Goal: Task Accomplishment & Management: Manage account settings

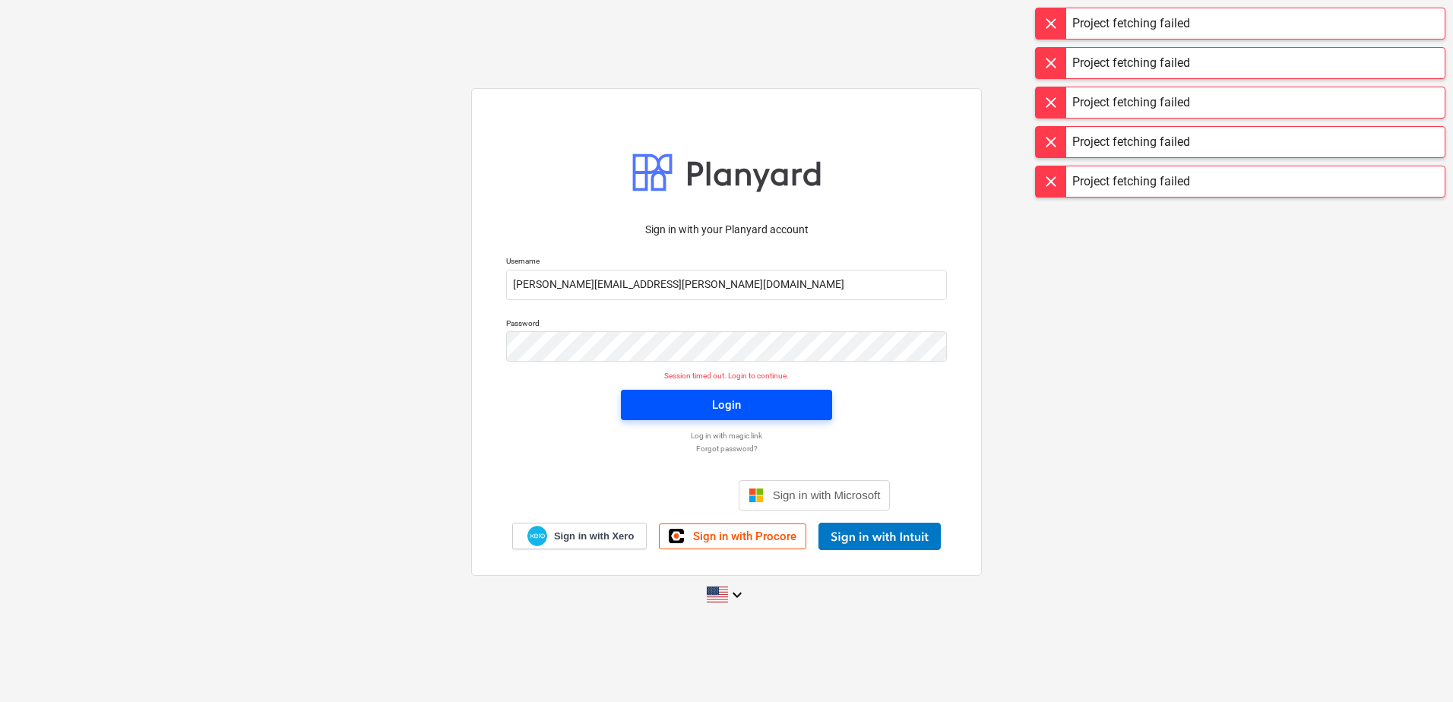
click at [734, 401] on div "Login" at bounding box center [726, 405] width 29 height 20
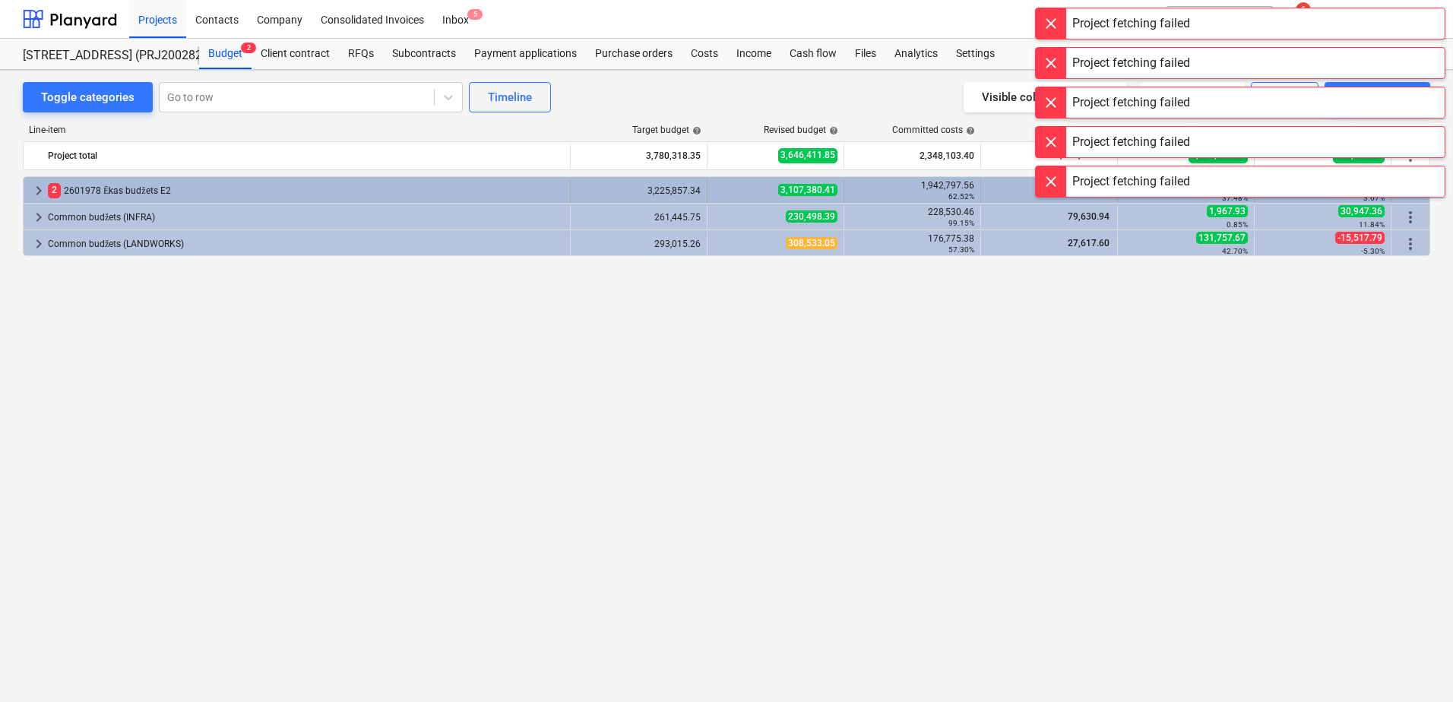
click at [109, 185] on div "2 2601978 Ēkas budžets E2" at bounding box center [306, 191] width 516 height 24
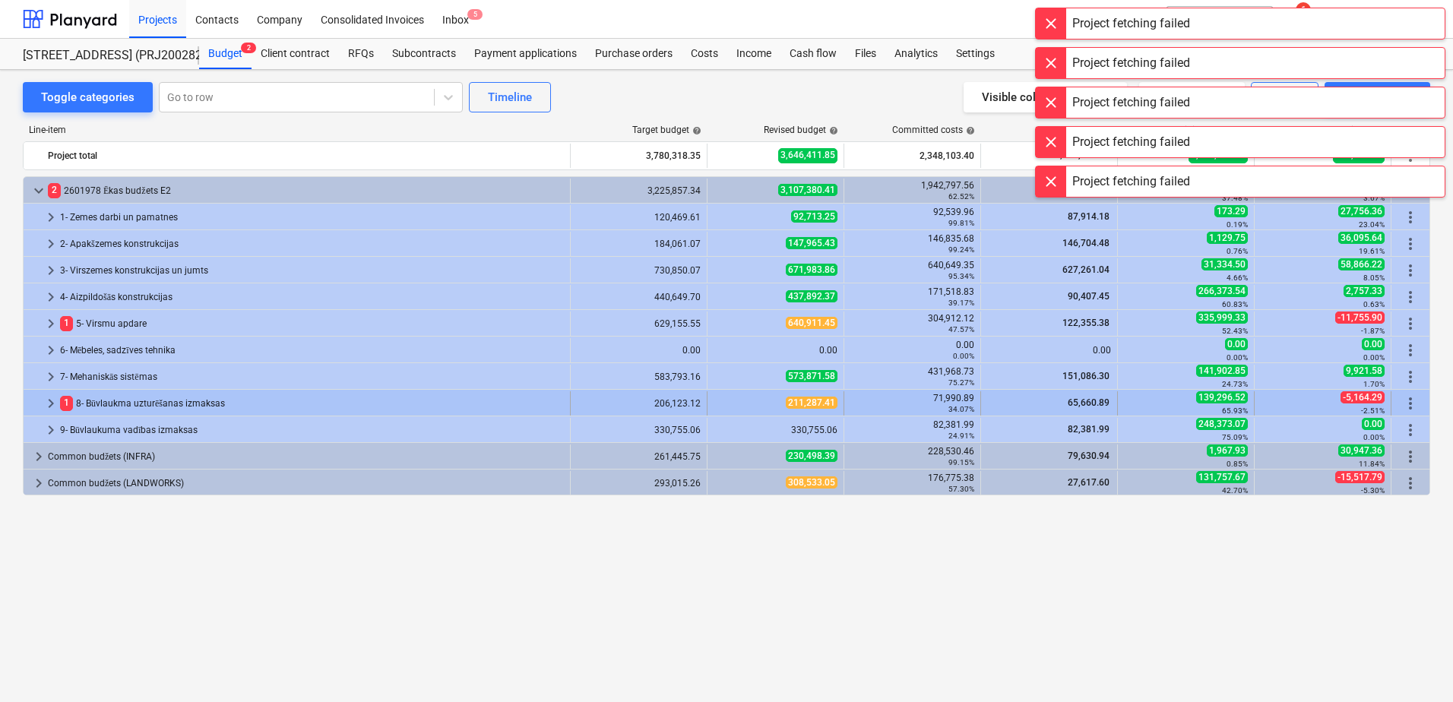
click at [55, 401] on span "keyboard_arrow_right" at bounding box center [51, 404] width 18 height 18
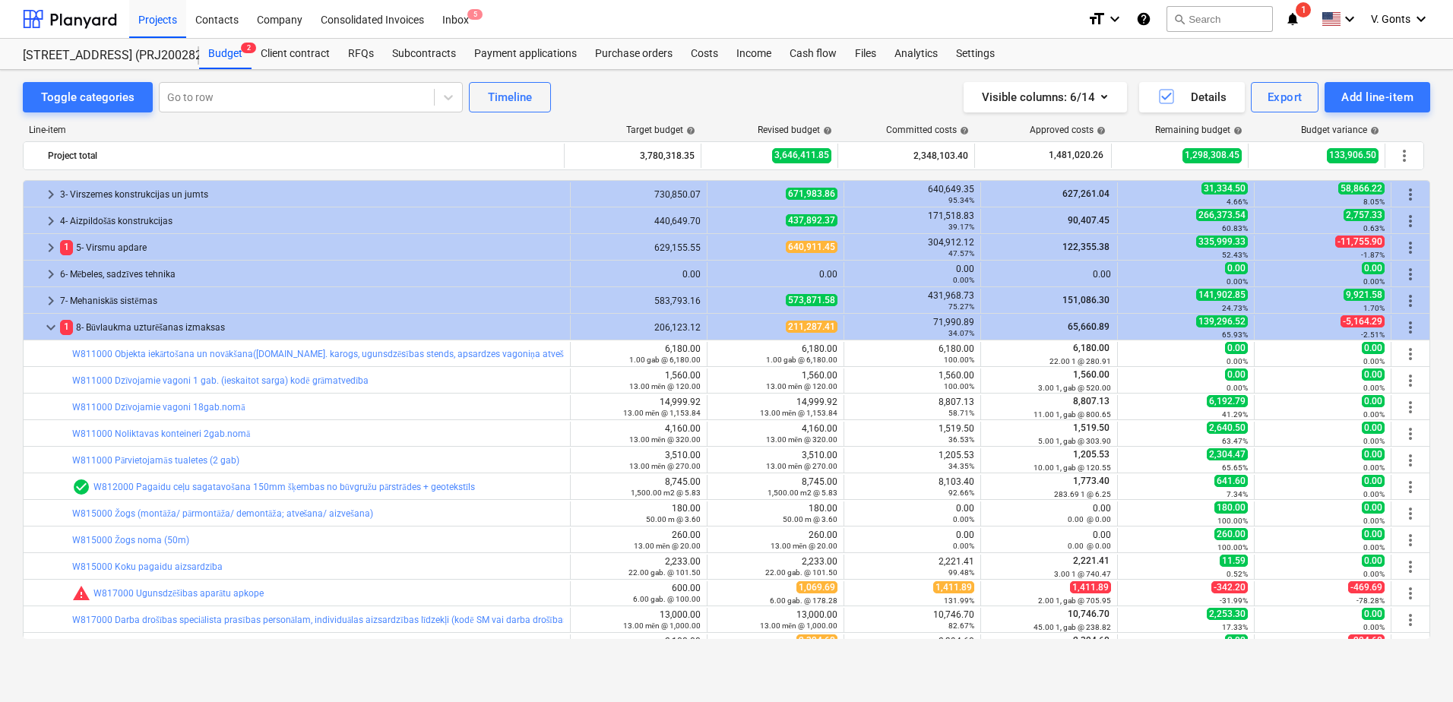
scroll to position [628, 0]
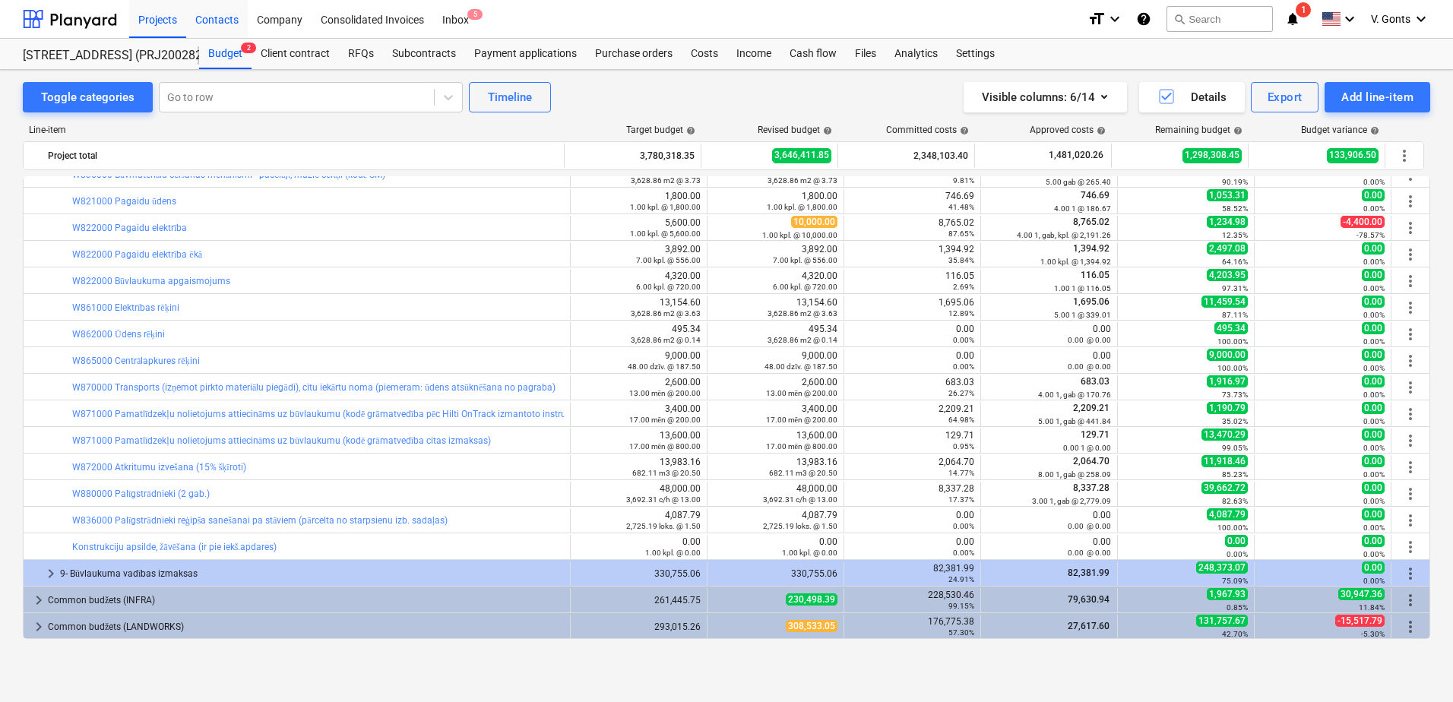
click at [221, 14] on div "Contacts" at bounding box center [217, 18] width 62 height 39
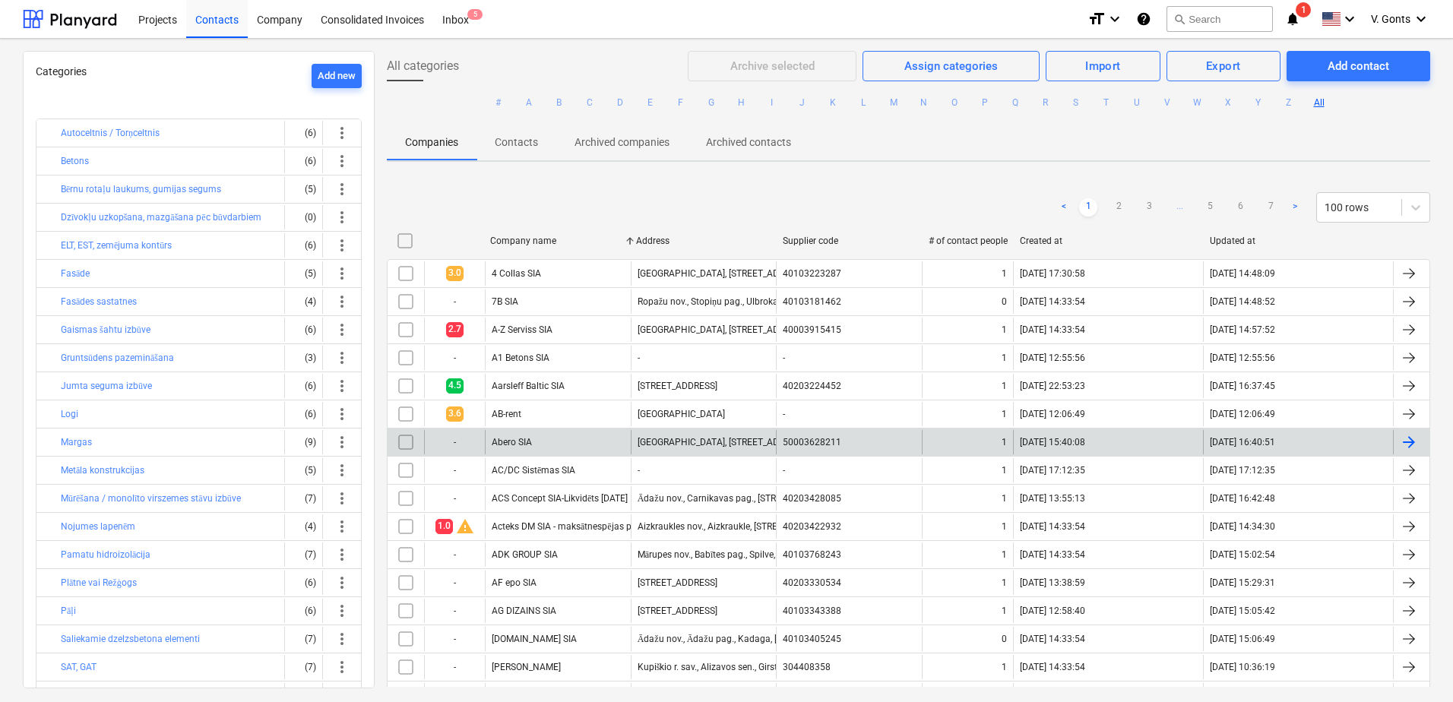
click at [515, 439] on div "Abero SIA" at bounding box center [512, 442] width 40 height 11
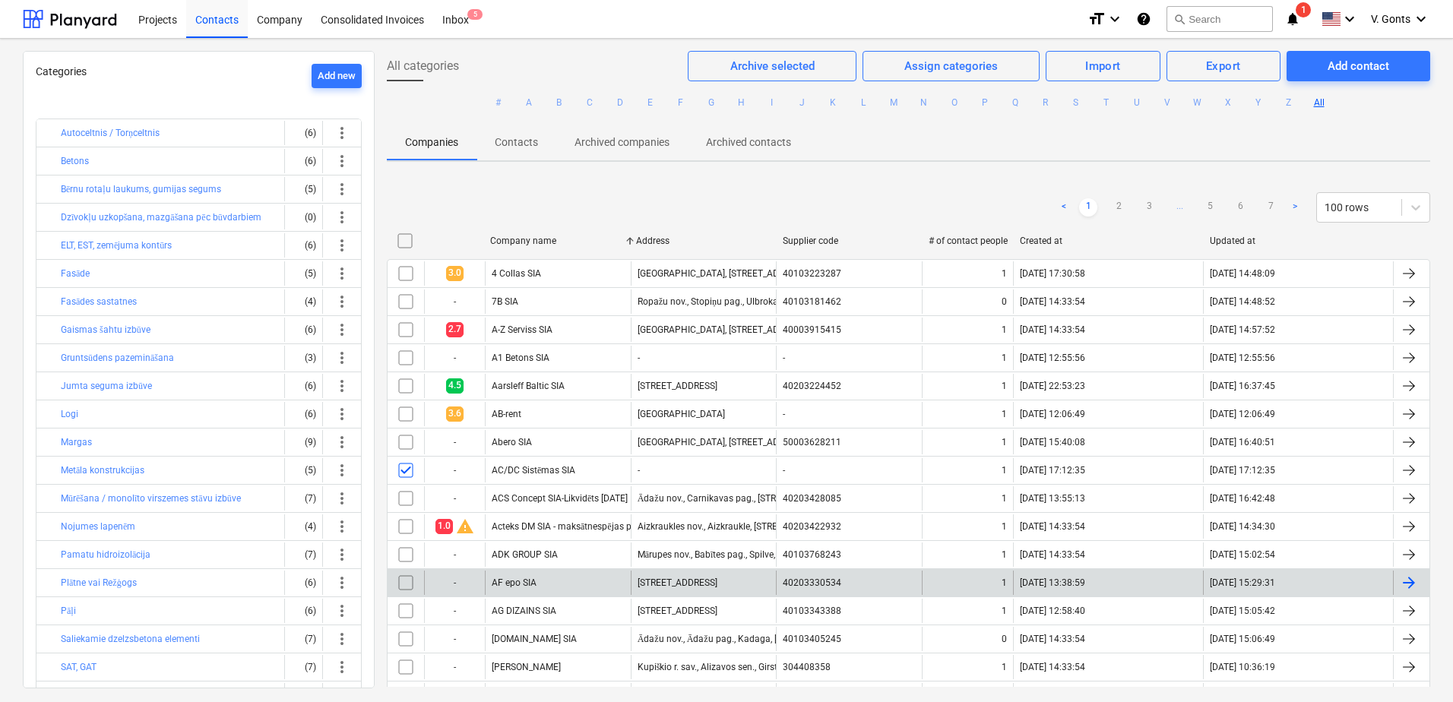
click at [407, 584] on input "checkbox" at bounding box center [406, 583] width 24 height 24
click at [955, 68] on div "Assign categories" at bounding box center [951, 66] width 93 height 20
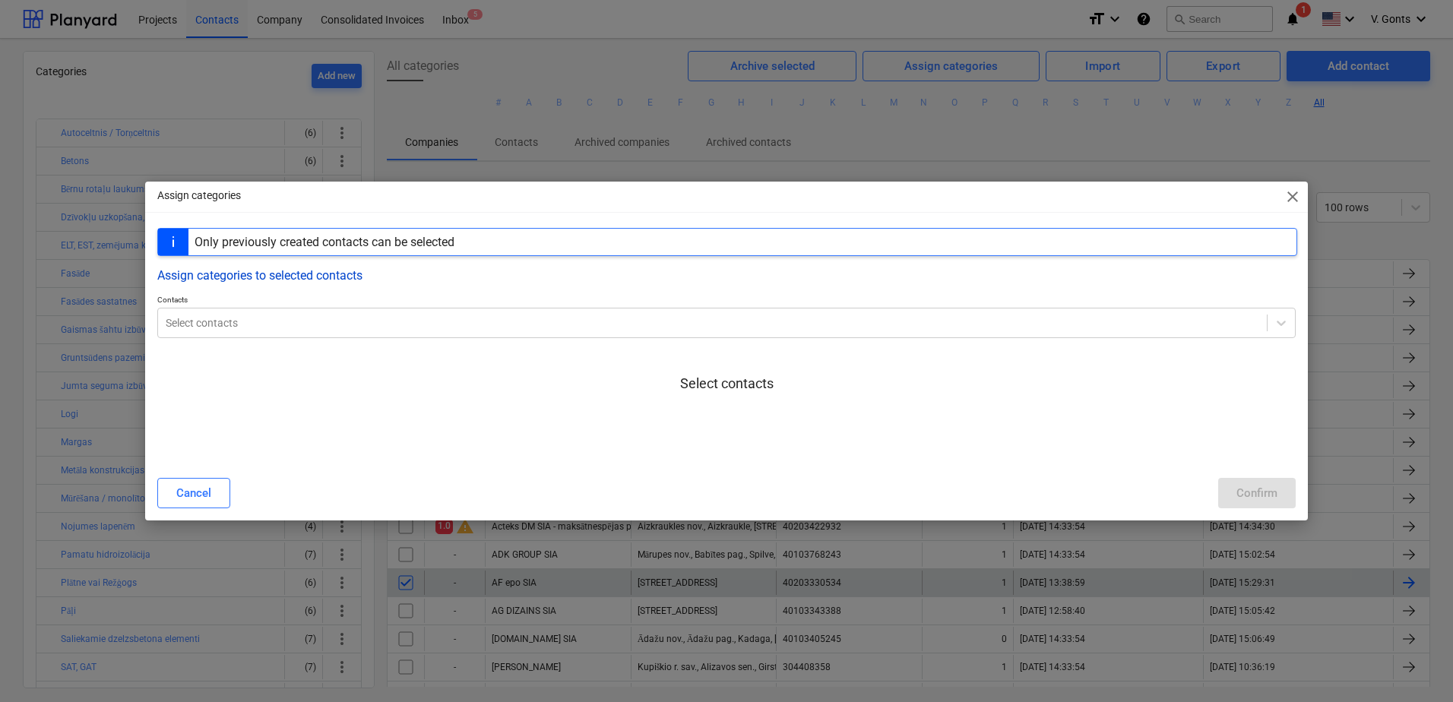
click at [243, 277] on button "Assign categories to selected contacts" at bounding box center [259, 275] width 205 height 14
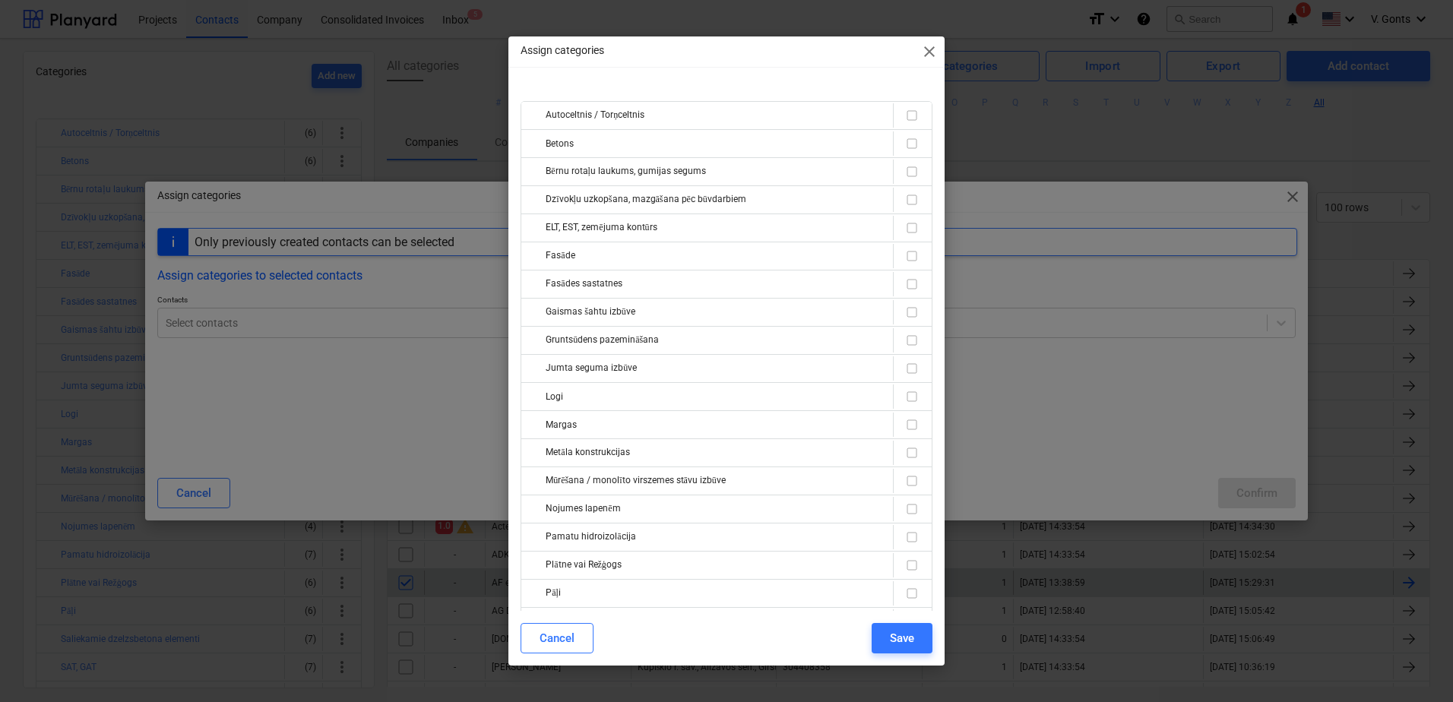
click at [930, 52] on span "close" at bounding box center [930, 52] width 18 height 18
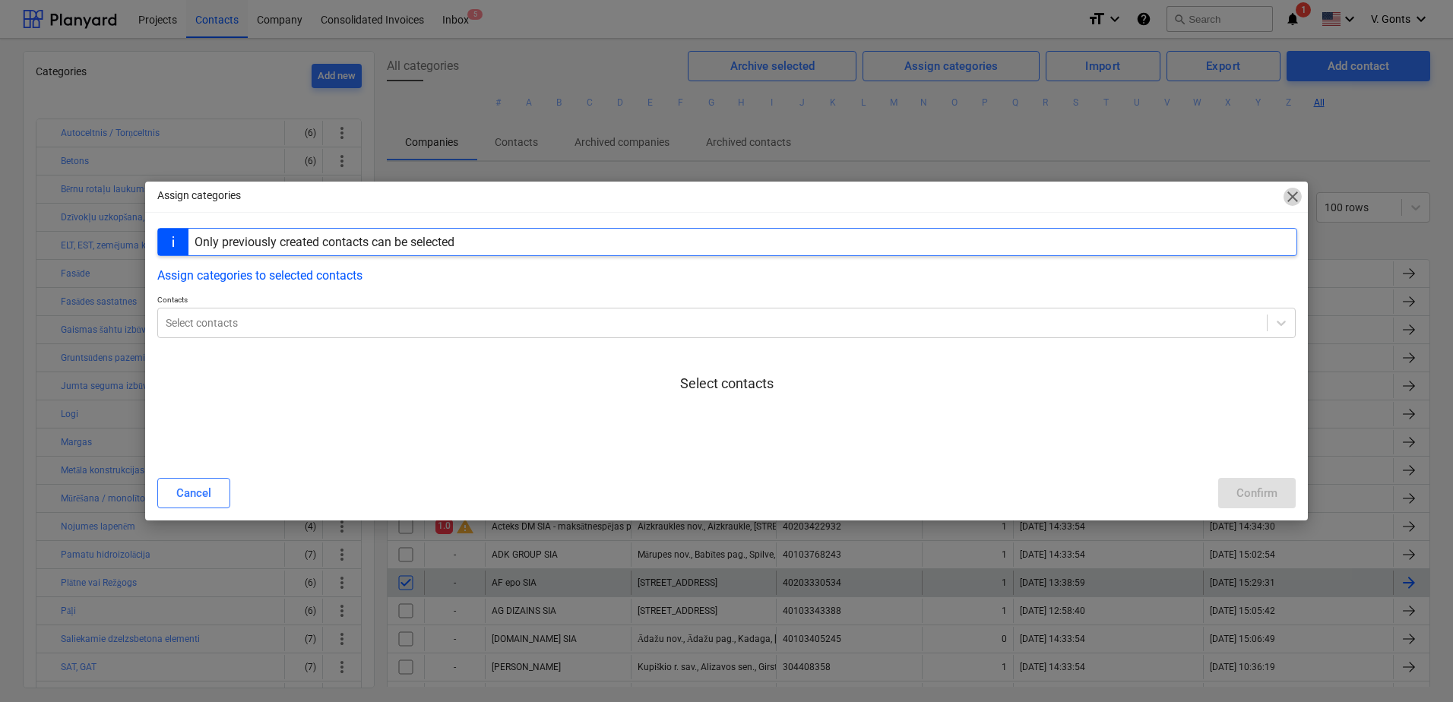
click at [1298, 192] on span "close" at bounding box center [1293, 197] width 18 height 18
click at [1297, 194] on div "< 1 2 3 ... 5 6 7 > 100 rows" at bounding box center [1243, 207] width 376 height 30
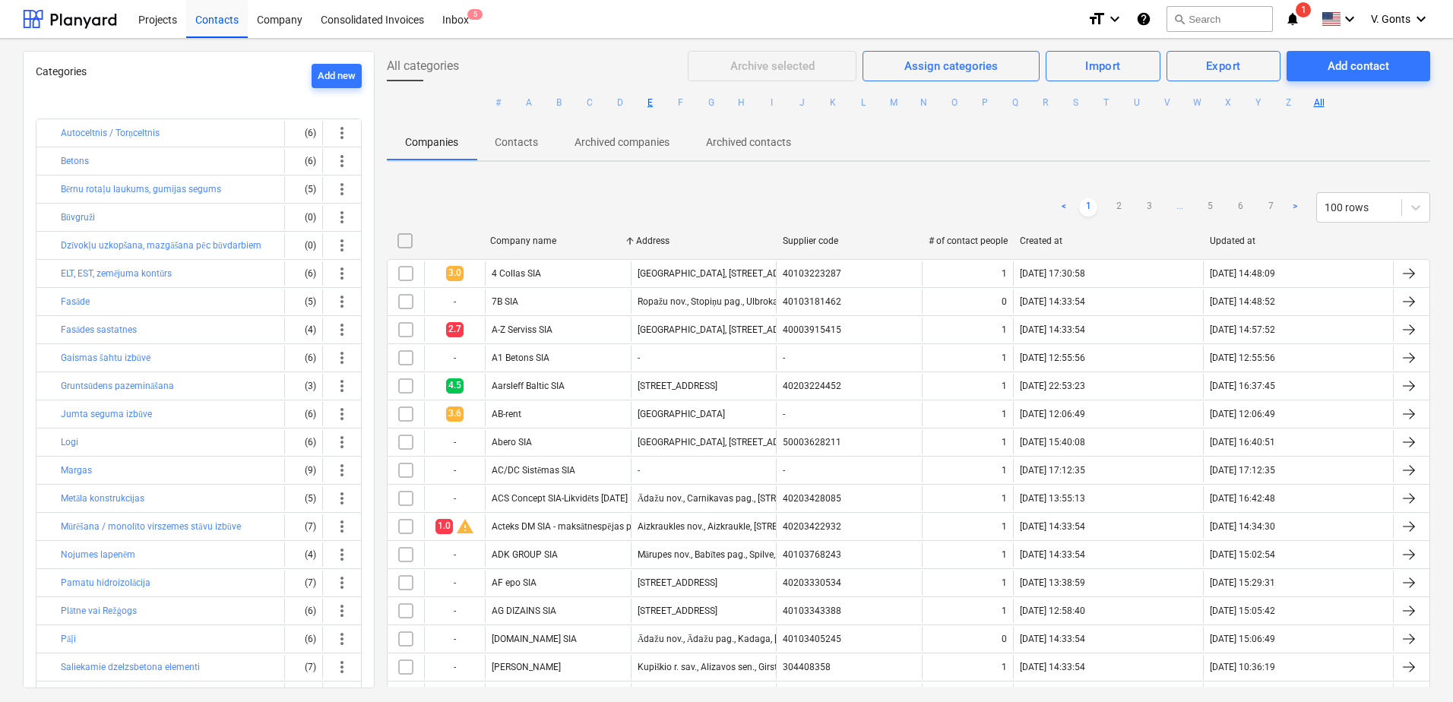
click at [650, 102] on button "E" at bounding box center [651, 102] width 18 height 18
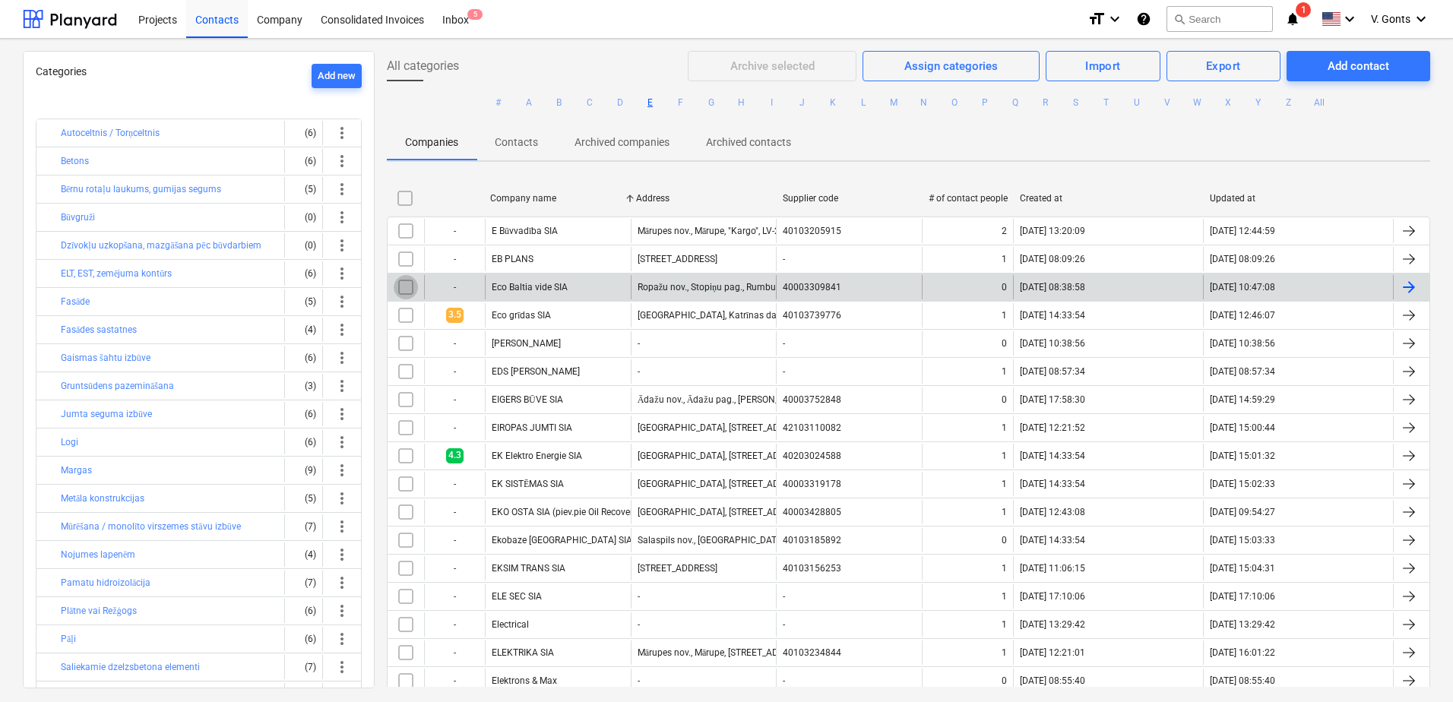
click at [406, 286] on input "checkbox" at bounding box center [406, 287] width 24 height 24
click at [953, 68] on div "Assign categories" at bounding box center [951, 66] width 93 height 20
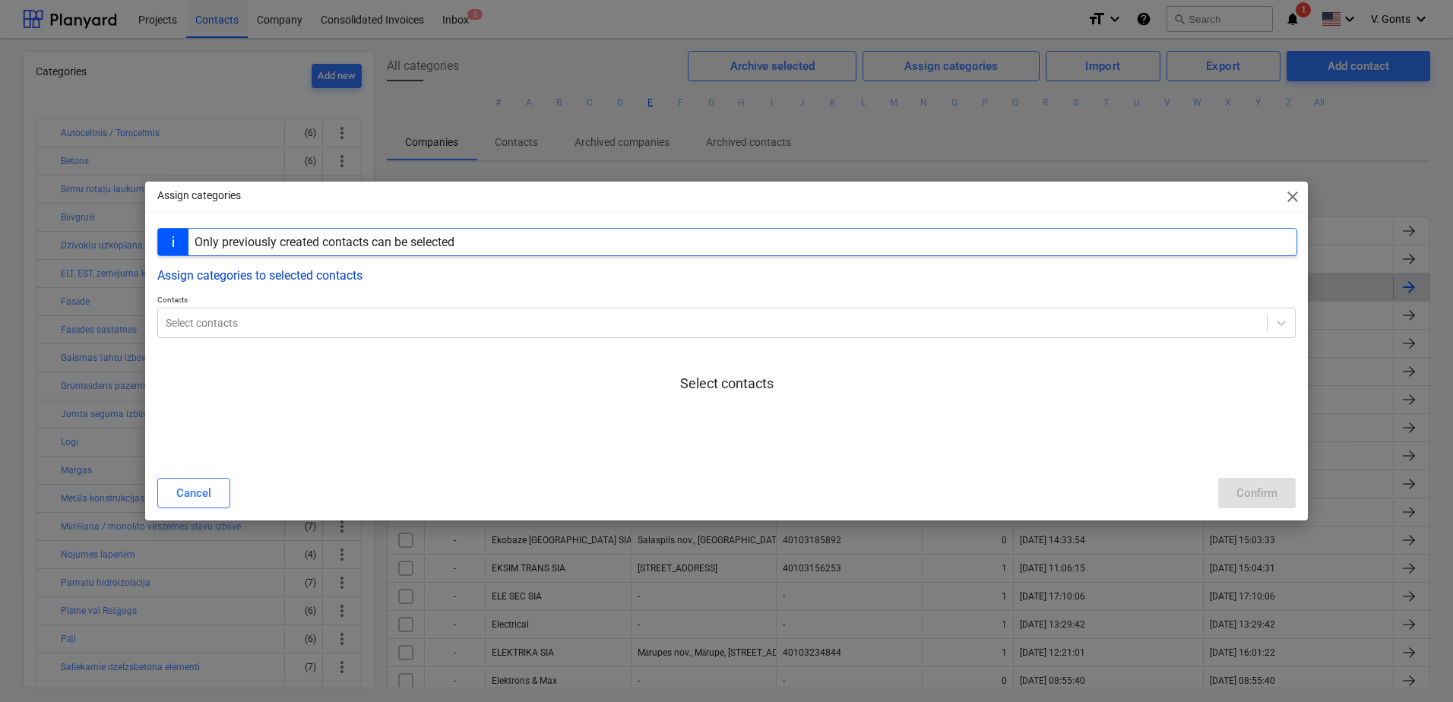
click at [343, 277] on button "Assign categories to selected contacts" at bounding box center [259, 275] width 205 height 14
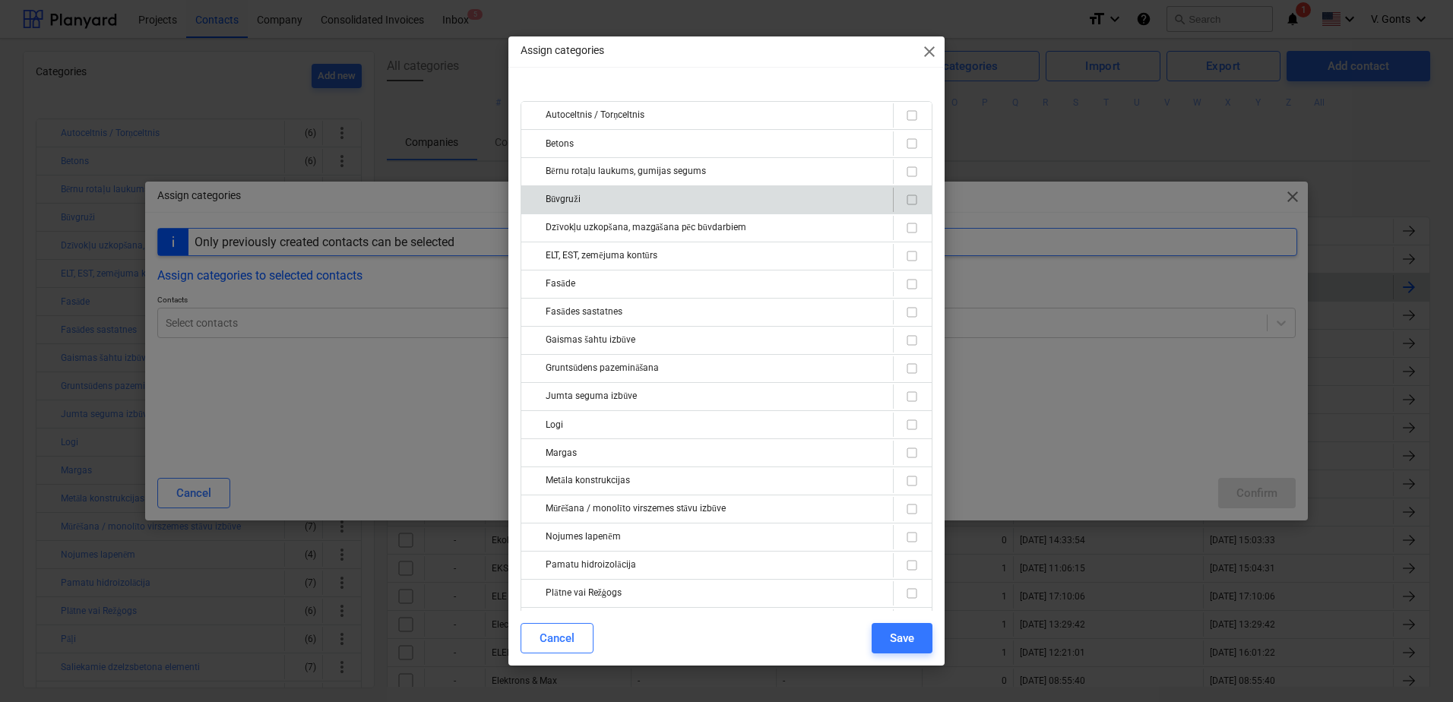
click at [909, 207] on input "checkbox" at bounding box center [912, 200] width 18 height 18
checkbox input "true"
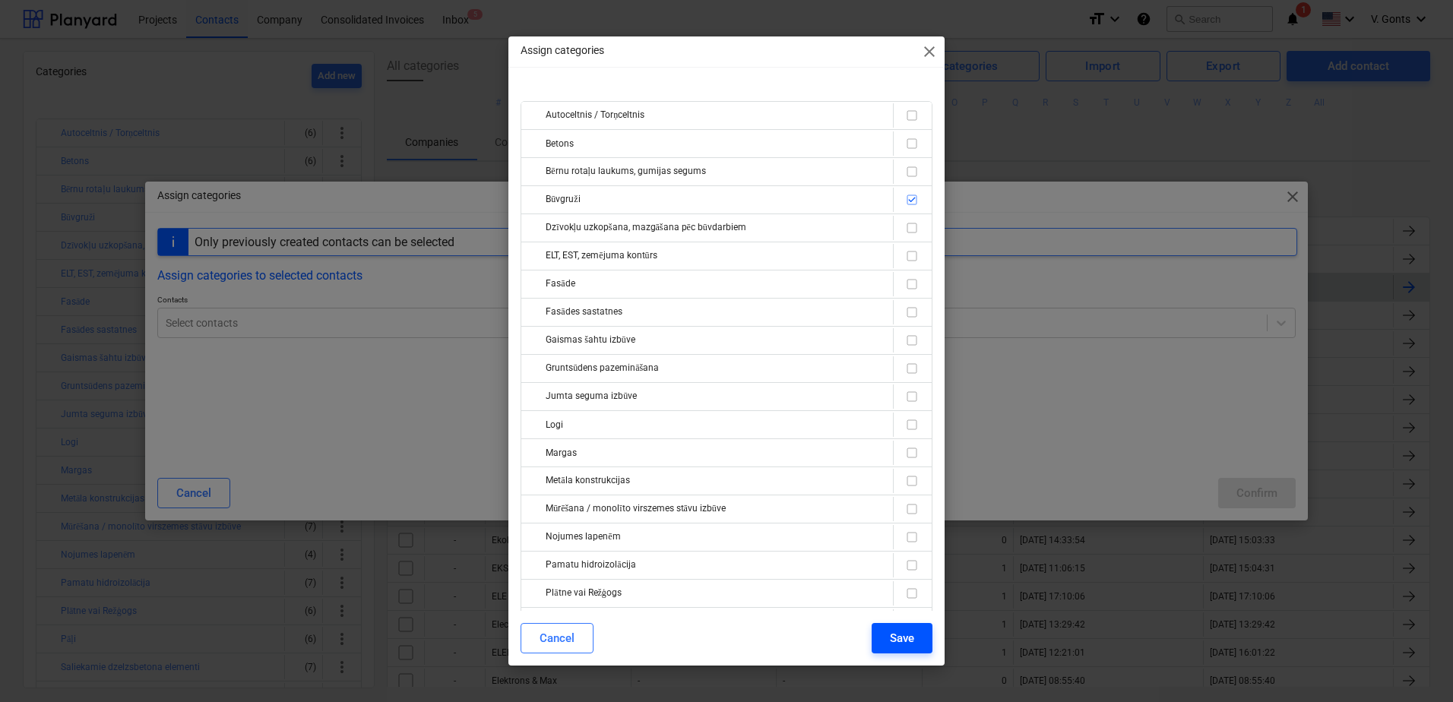
click at [912, 642] on div "Save" at bounding box center [902, 639] width 24 height 20
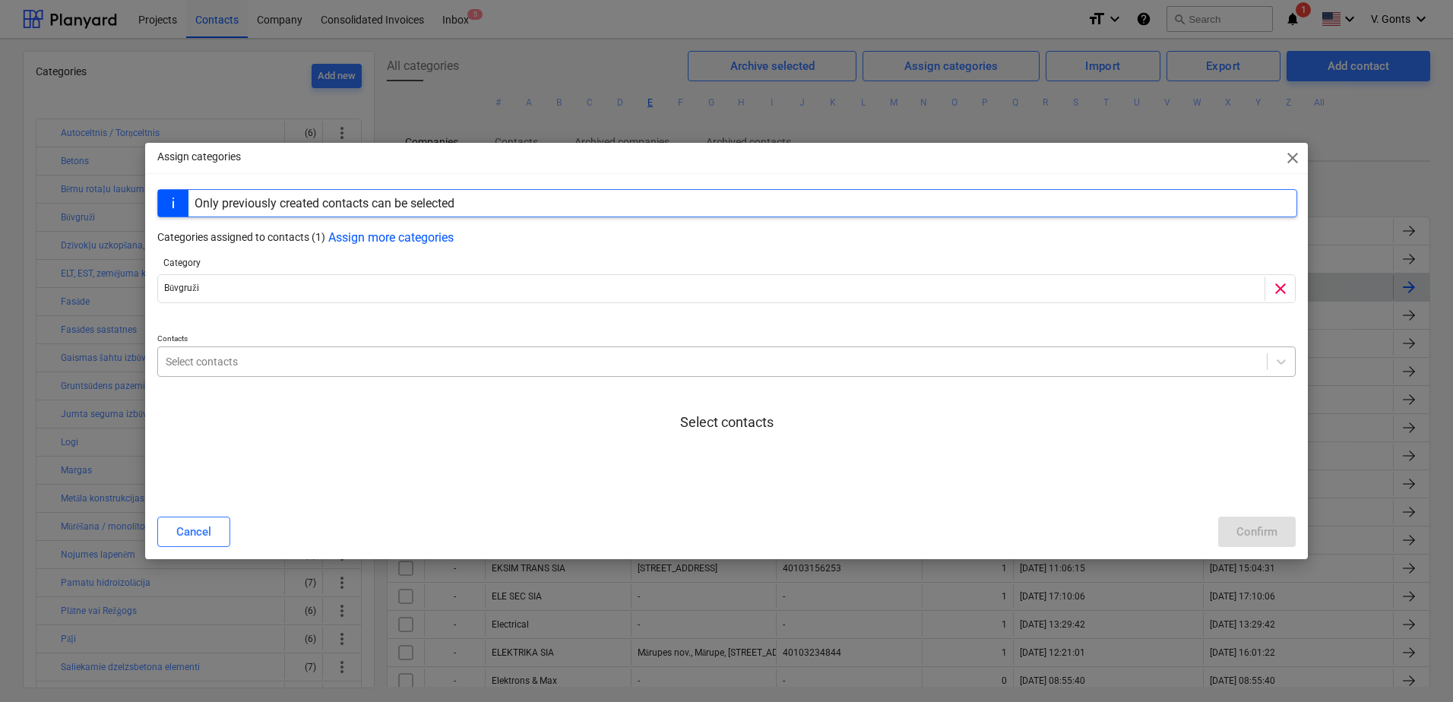
click at [385, 357] on div at bounding box center [713, 361] width 1094 height 15
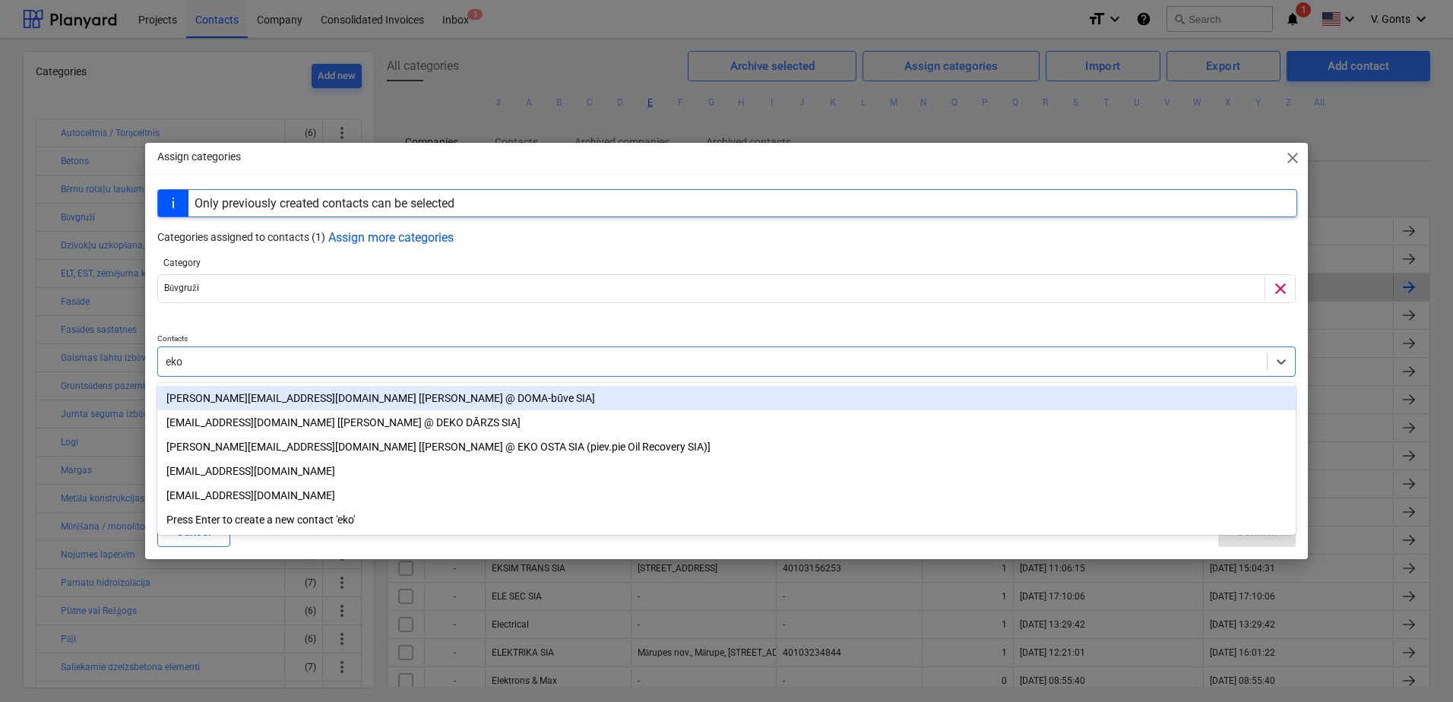
type input "eko"
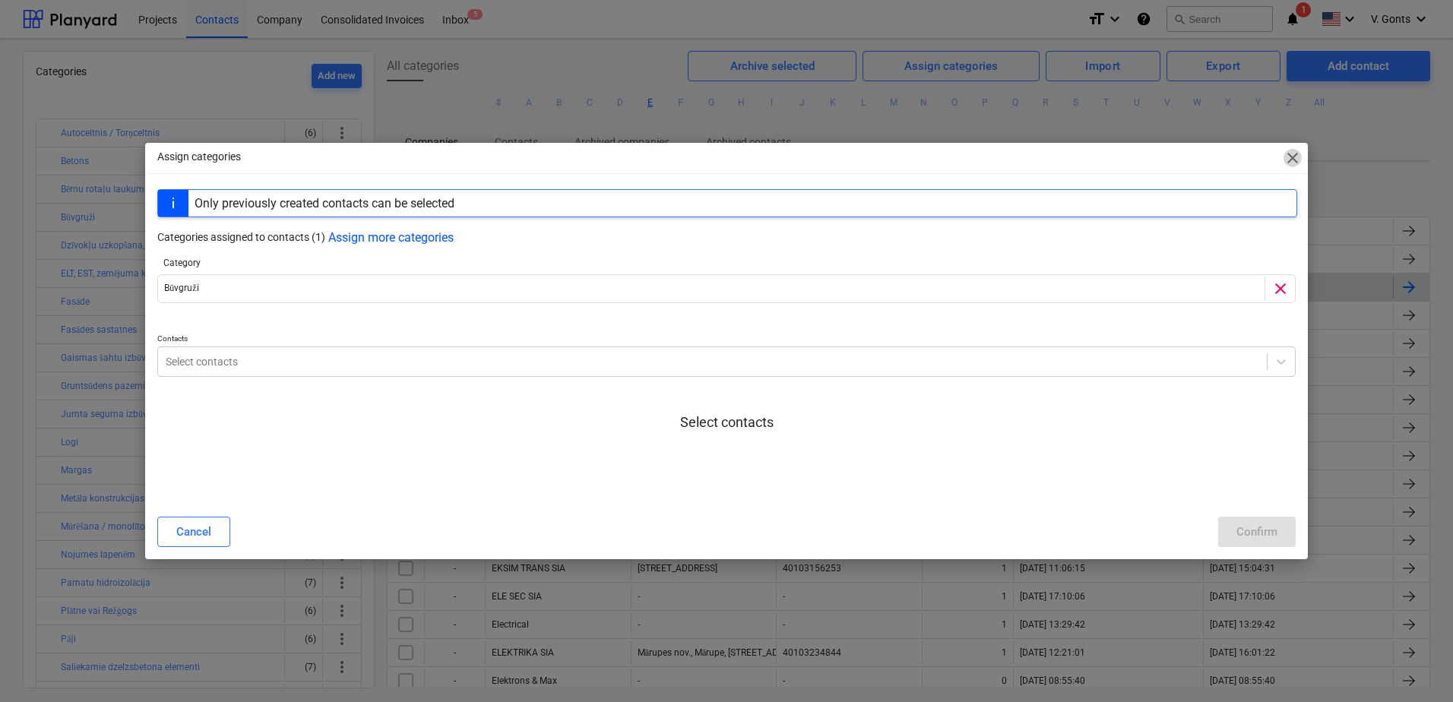
click at [1294, 160] on span "close" at bounding box center [1293, 158] width 18 height 18
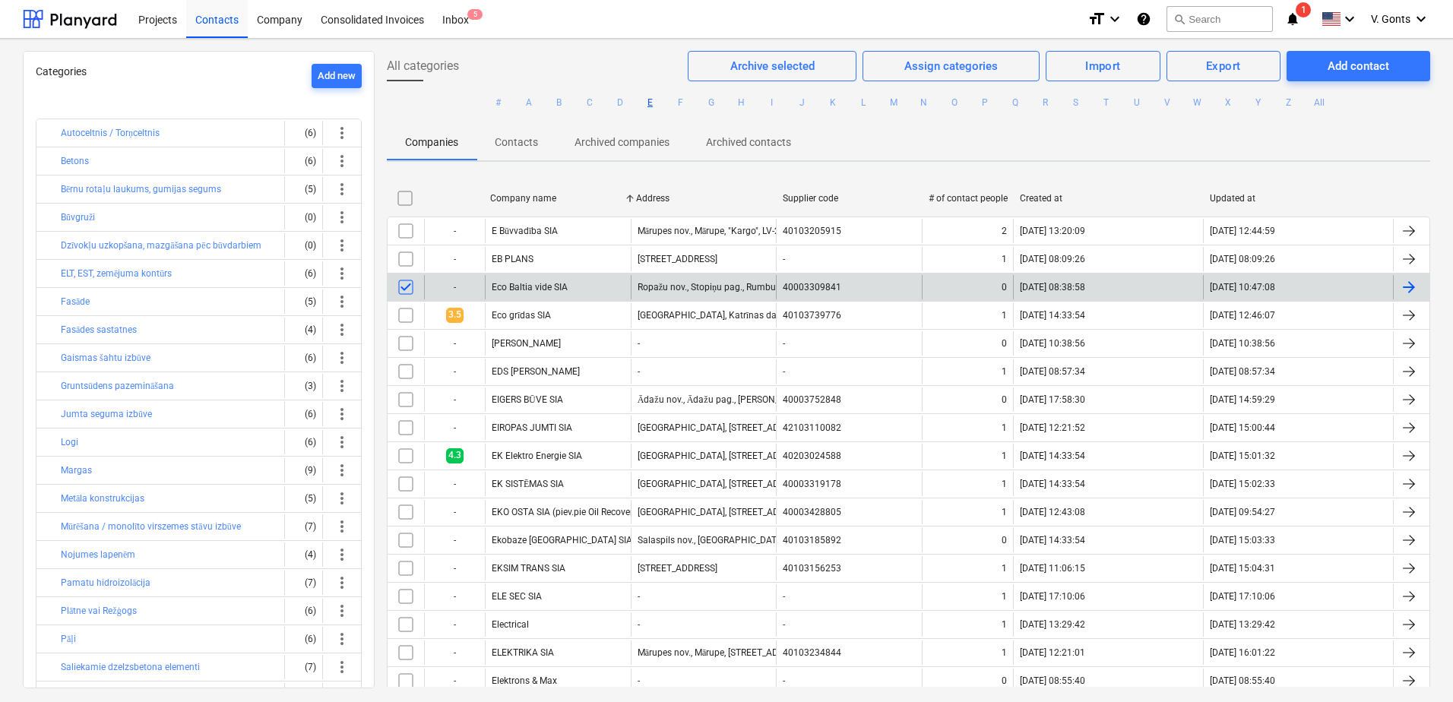
click at [411, 289] on input "checkbox" at bounding box center [406, 287] width 24 height 24
click at [535, 281] on div "Eco Baltia vide SIA" at bounding box center [558, 287] width 146 height 24
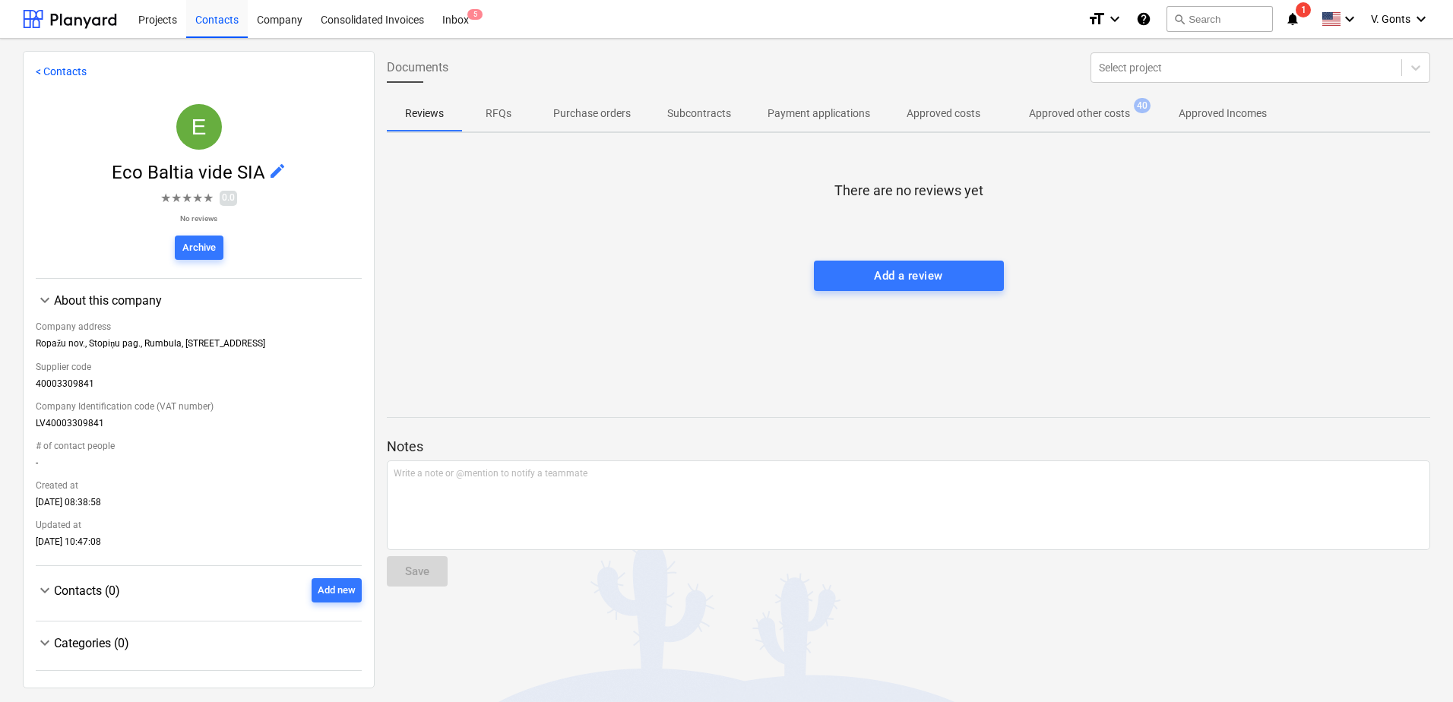
click at [66, 640] on div "Categories (0)" at bounding box center [208, 643] width 308 height 14
click at [93, 642] on div "Categories (0)" at bounding box center [208, 643] width 308 height 14
click at [332, 584] on div "Add new" at bounding box center [337, 590] width 38 height 17
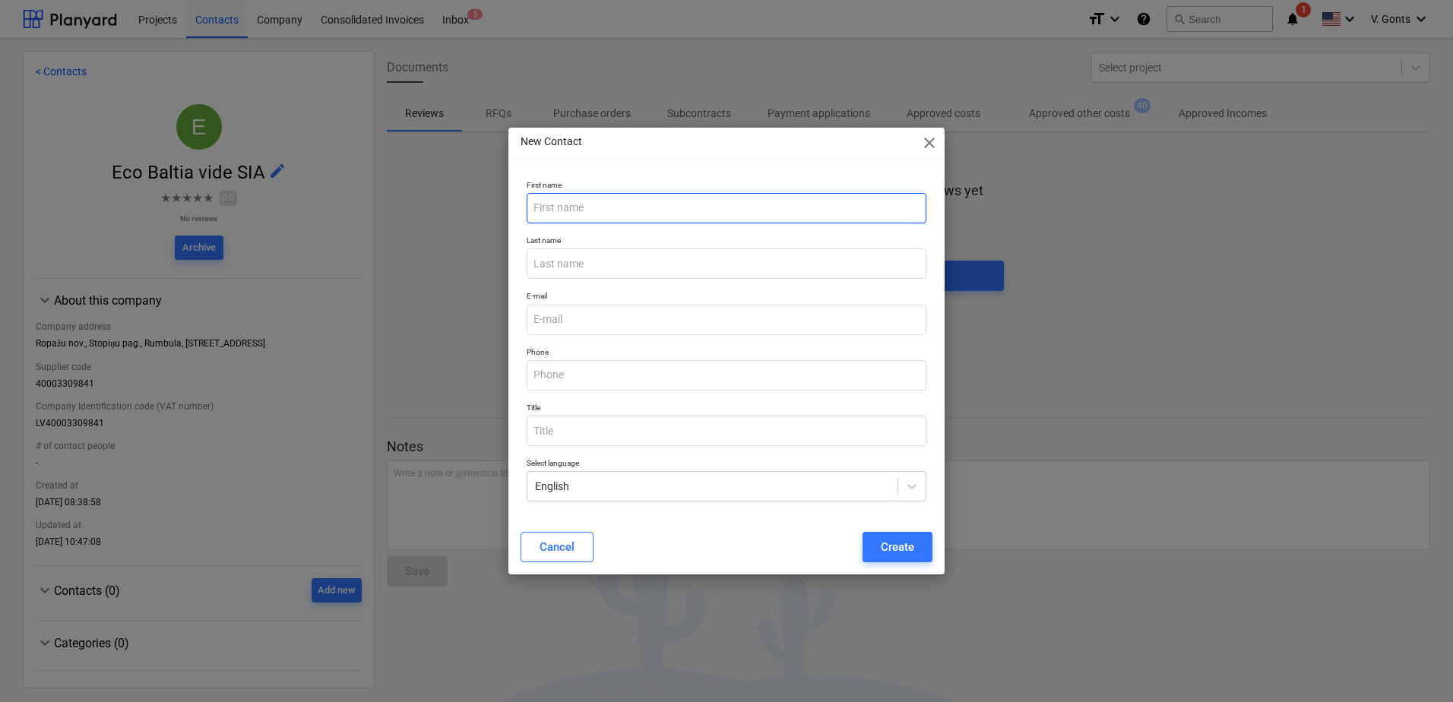
click at [664, 198] on input "text" at bounding box center [727, 208] width 400 height 30
type input "Lāsma"
click at [600, 260] on input "text" at bounding box center [727, 264] width 400 height 30
paste input "Orvīda"
type input "Orvīda"
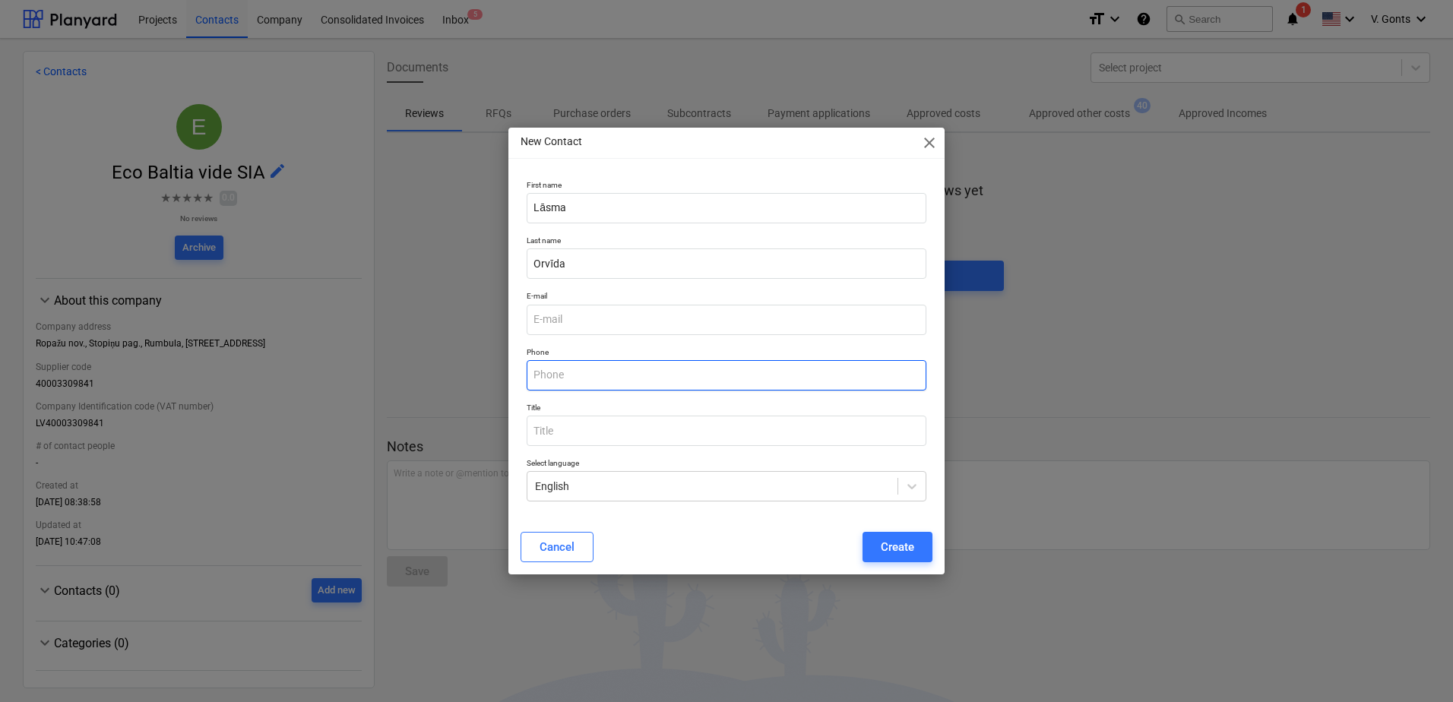
drag, startPoint x: 602, startPoint y: 368, endPoint x: 604, endPoint y: 377, distance: 9.2
click at [604, 375] on input "text" at bounding box center [727, 375] width 400 height 30
paste input "+ 371 22541102"
type input "+ 371 22541102"
click at [570, 317] on input "email" at bounding box center [727, 320] width 400 height 30
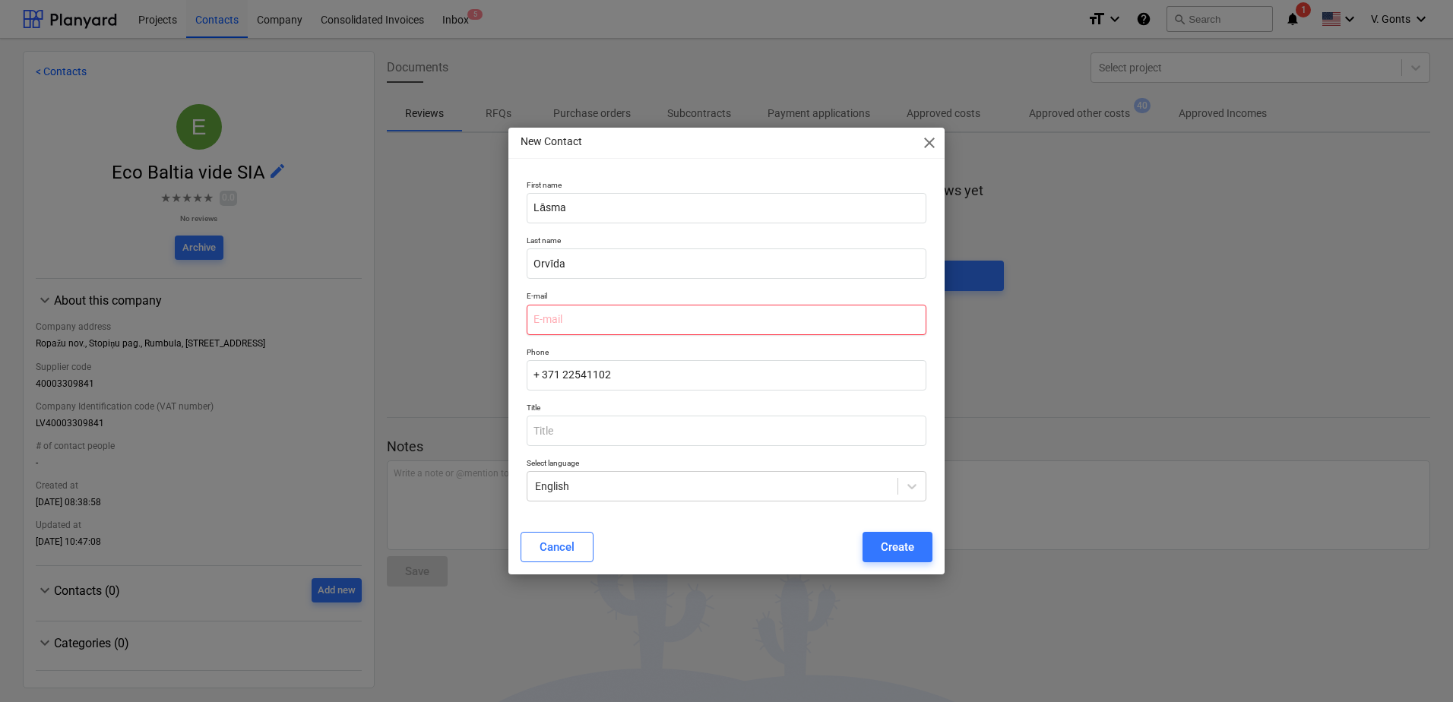
click at [579, 319] on input "email" at bounding box center [727, 320] width 400 height 30
paste input "[EMAIL_ADDRESS][DOMAIN_NAME]"
type input "[EMAIL_ADDRESS][DOMAIN_NAME]"
click at [898, 540] on div "Create" at bounding box center [897, 547] width 33 height 20
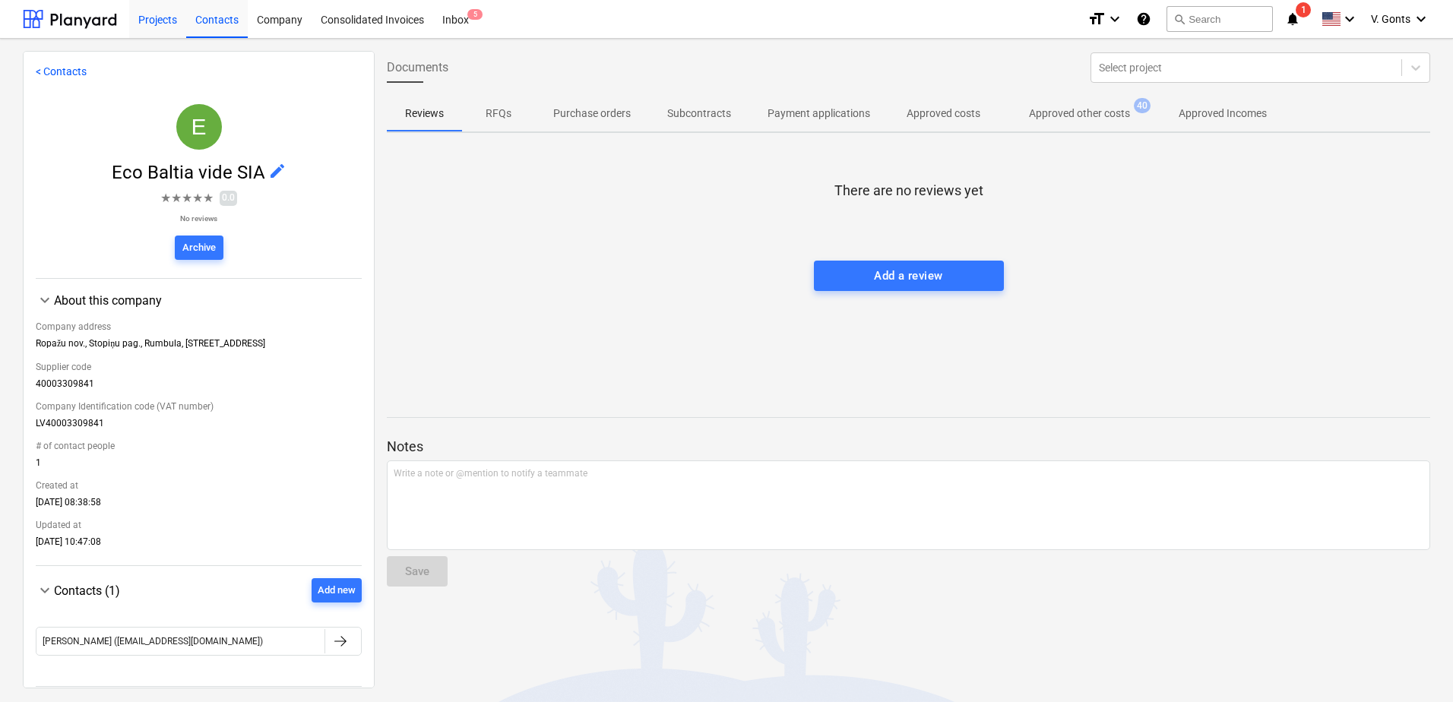
click at [161, 21] on div "Projects" at bounding box center [157, 18] width 57 height 39
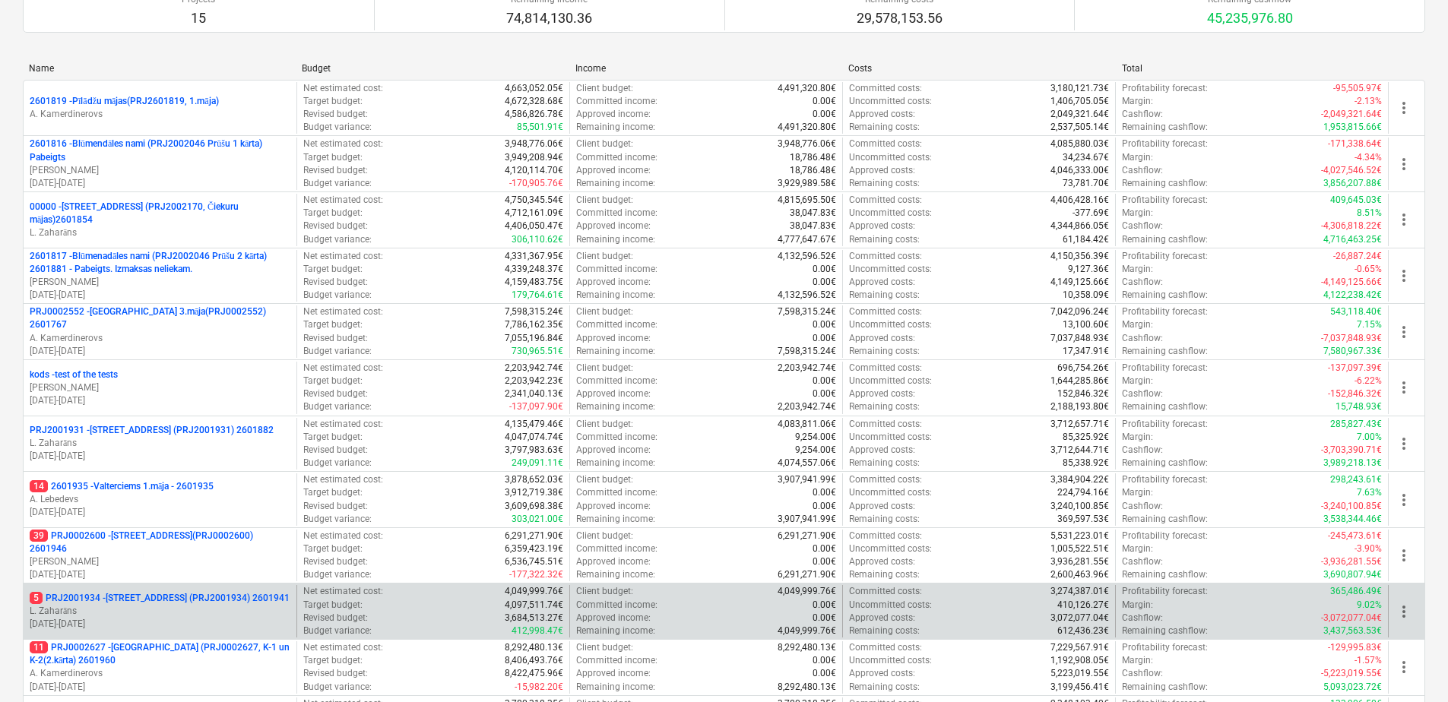
scroll to position [456, 0]
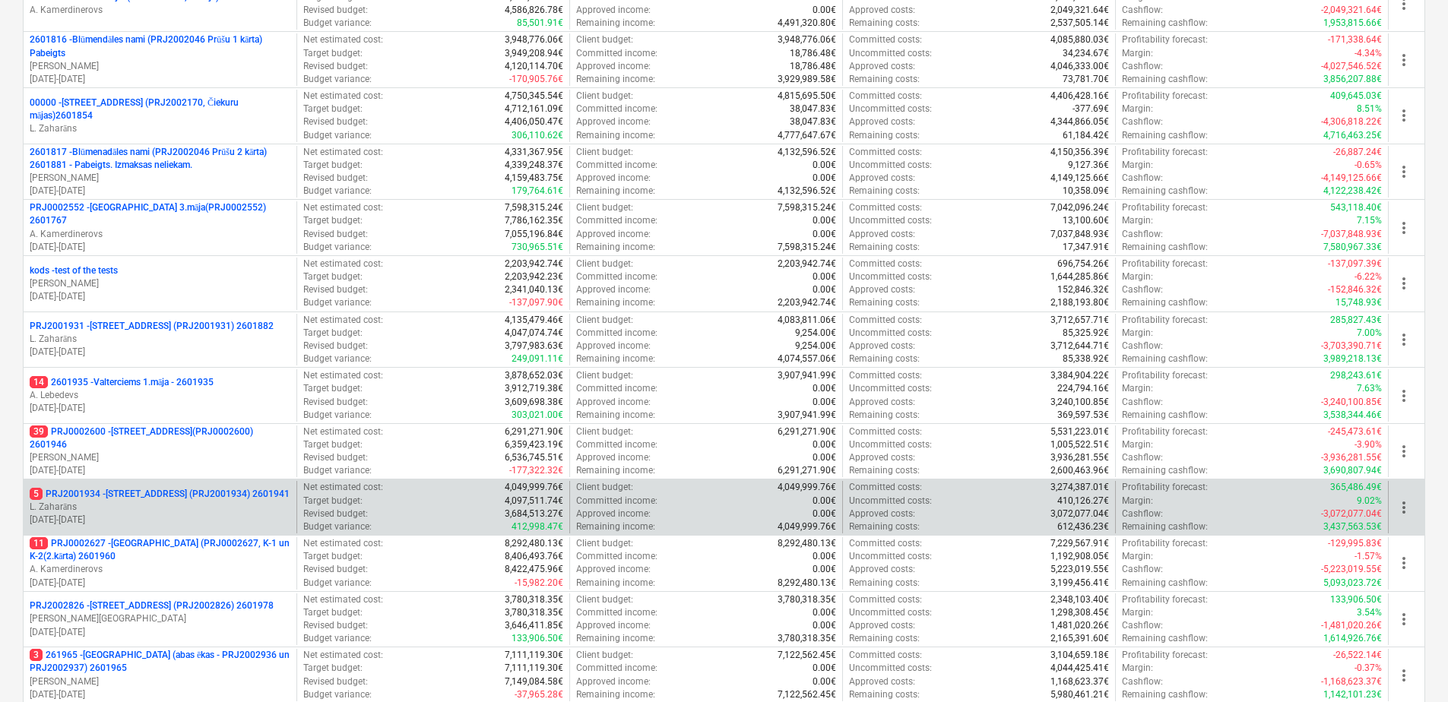
click at [162, 493] on p "5 PRJ2001934 - [STREET_ADDRESS] (PRJ2001934) 2601941" at bounding box center [160, 494] width 260 height 13
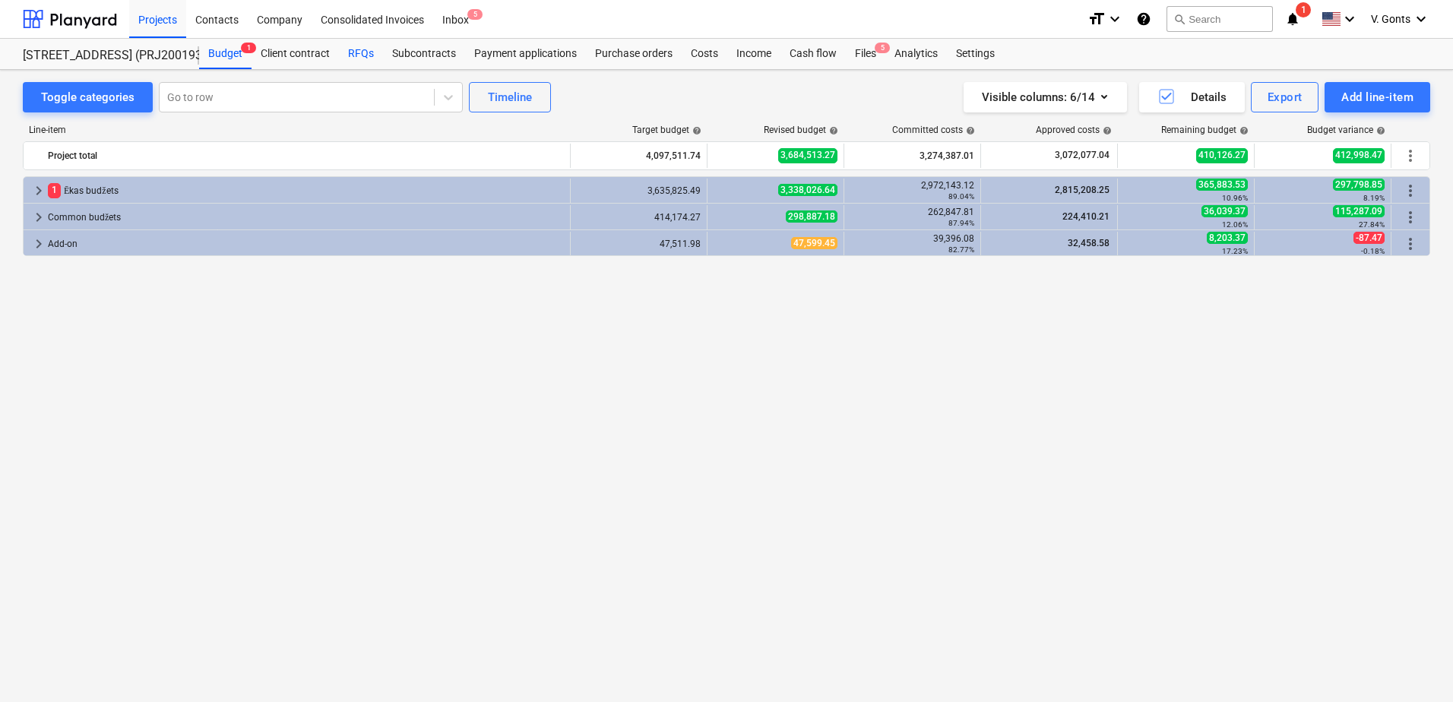
click at [354, 48] on div "RFQs" at bounding box center [361, 54] width 44 height 30
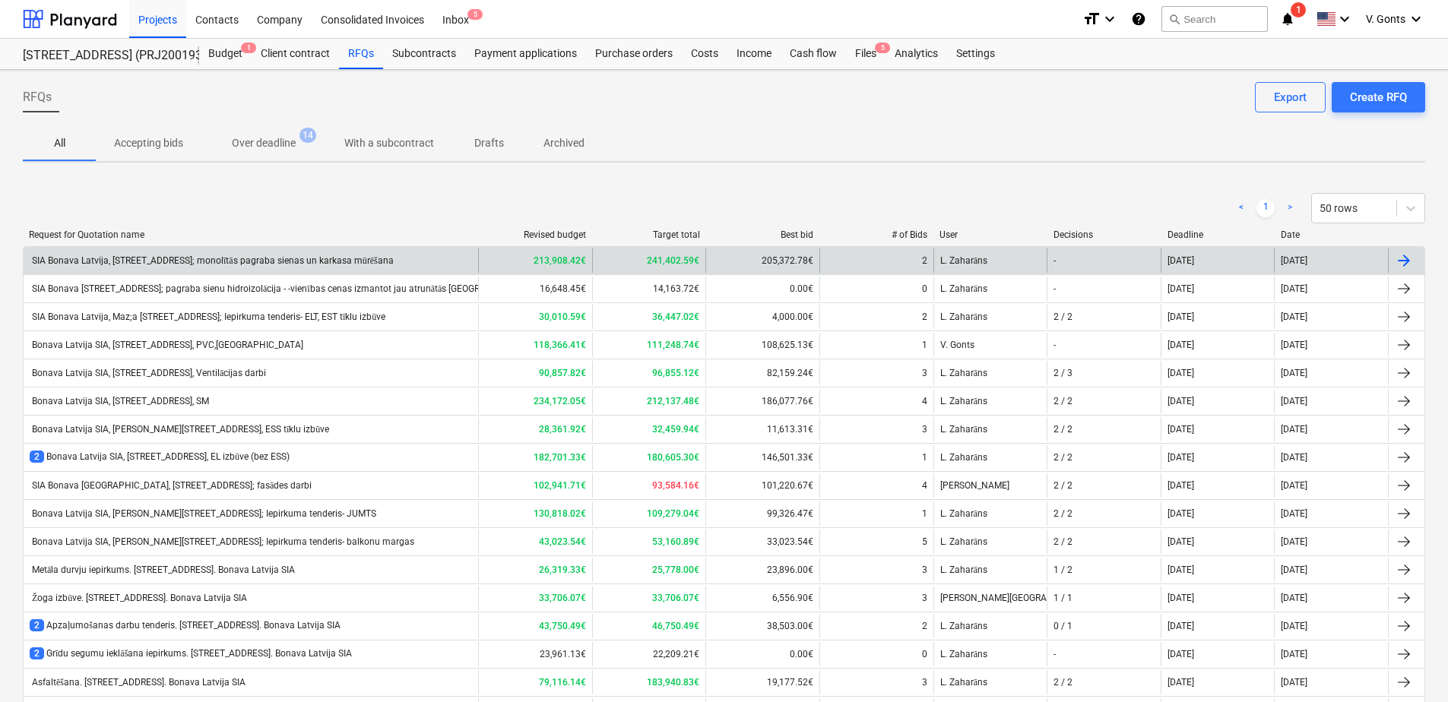
click at [387, 259] on div "SIA Bonava Latvija, [STREET_ADDRESS]; monolītās pagraba sienas un karkasa mūrēš…" at bounding box center [212, 260] width 364 height 11
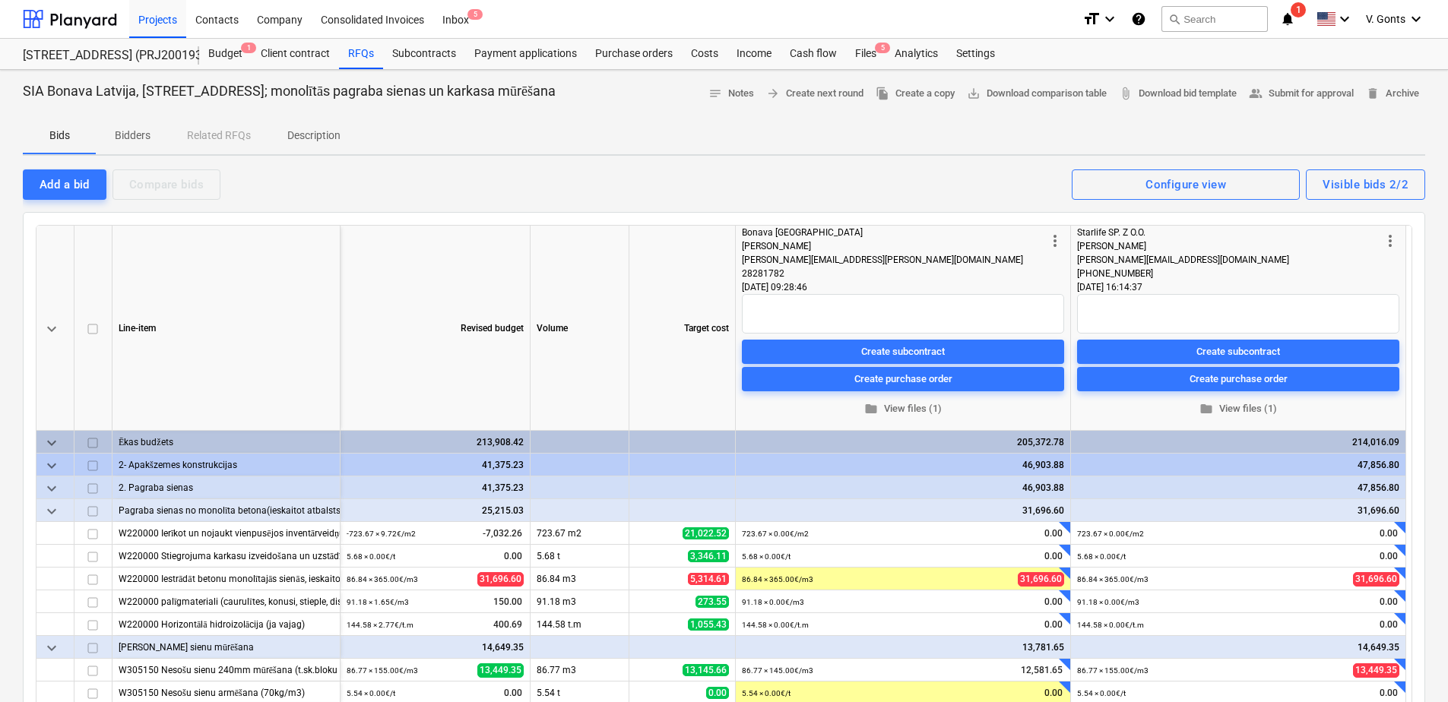
drag, startPoint x: 565, startPoint y: 97, endPoint x: 21, endPoint y: 96, distance: 543.5
click at [21, 96] on div "SIA Bonava [STREET_ADDRESS]; monolītās pagraba sienas un karkasa mūrēšana notes…" at bounding box center [724, 565] width 1448 height 990
copy p "SIA Bonava Latvija, [STREET_ADDRESS]; monolītās pagraba sienas un karkasa mūrēš…"
click at [311, 140] on p "Description" at bounding box center [313, 136] width 53 height 16
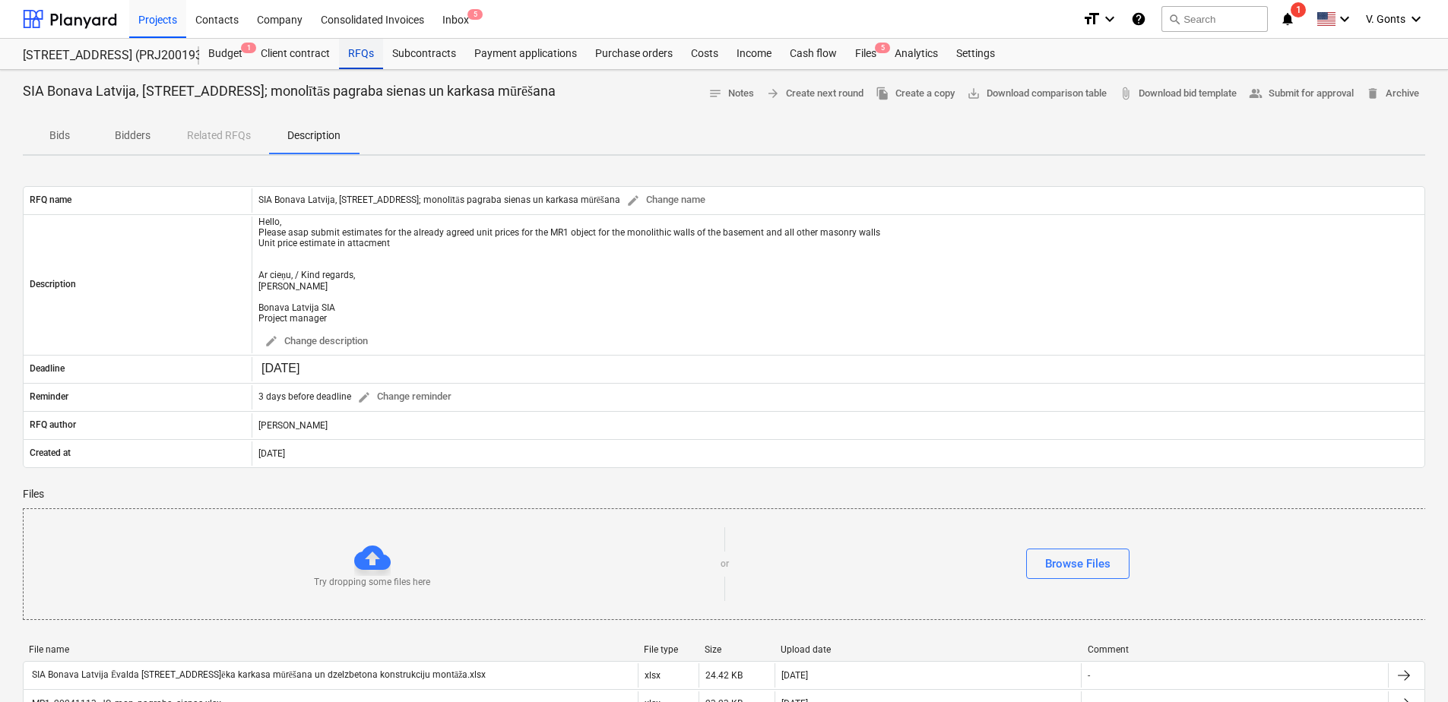
click at [360, 54] on div "RFQs" at bounding box center [361, 54] width 44 height 30
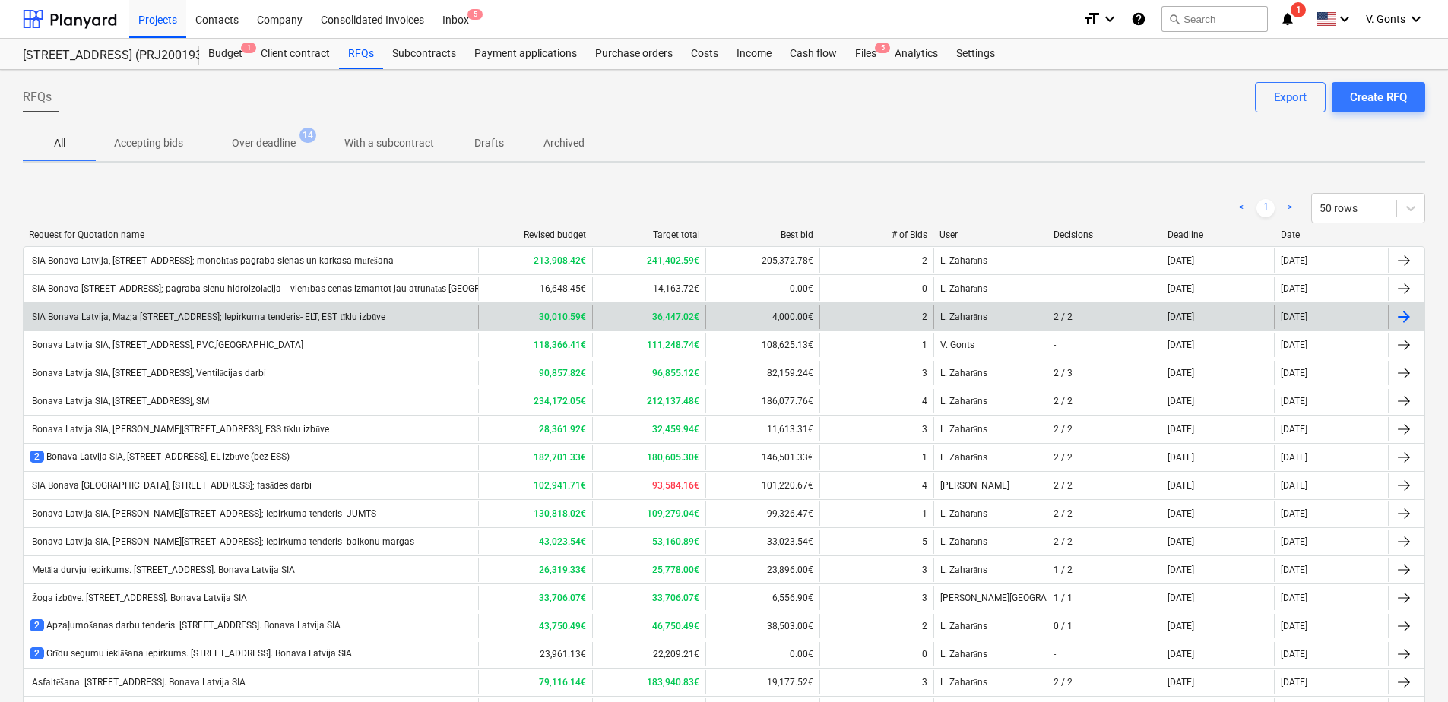
click at [202, 312] on div "SIA Bonava Latvija, Maz;a [STREET_ADDRESS]; Iepirkuma tenderis- ELT, EST tīklu …" at bounding box center [251, 317] width 455 height 24
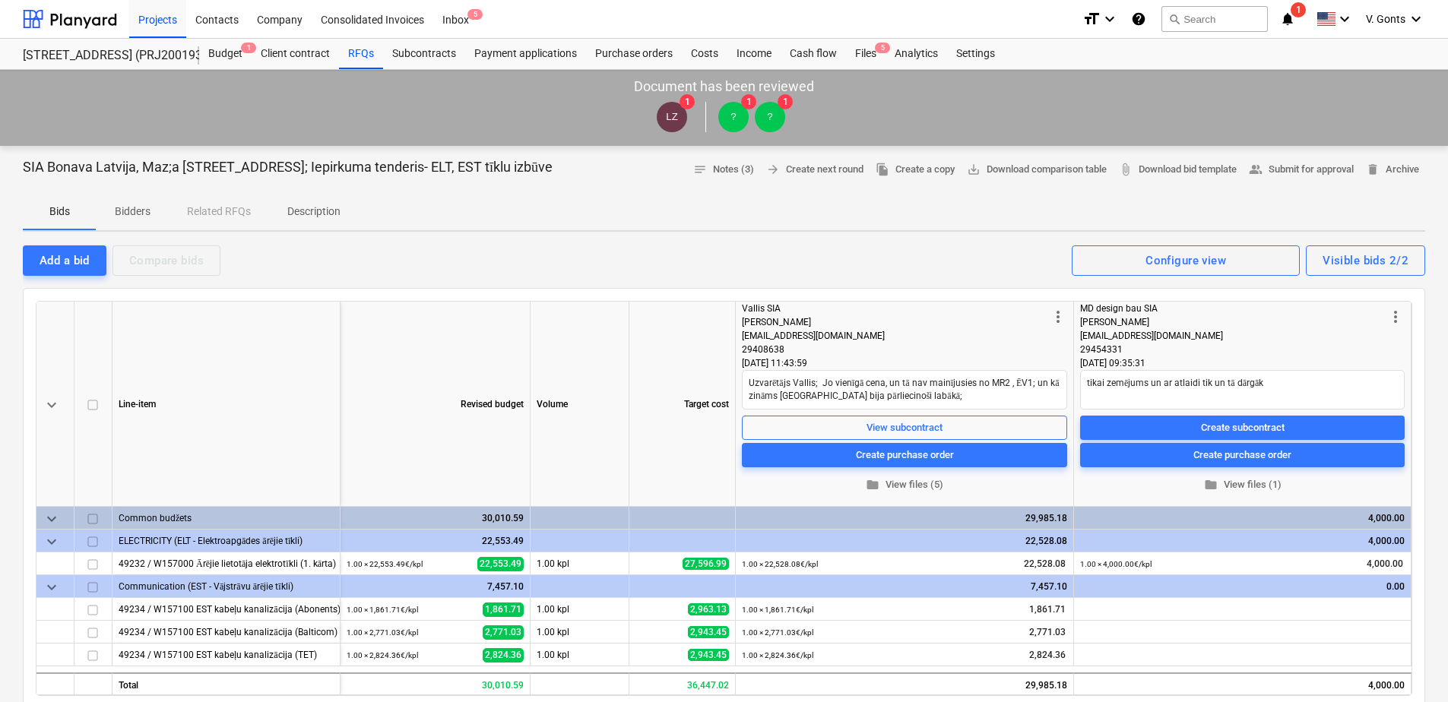
click at [314, 208] on p "Description" at bounding box center [313, 212] width 53 height 16
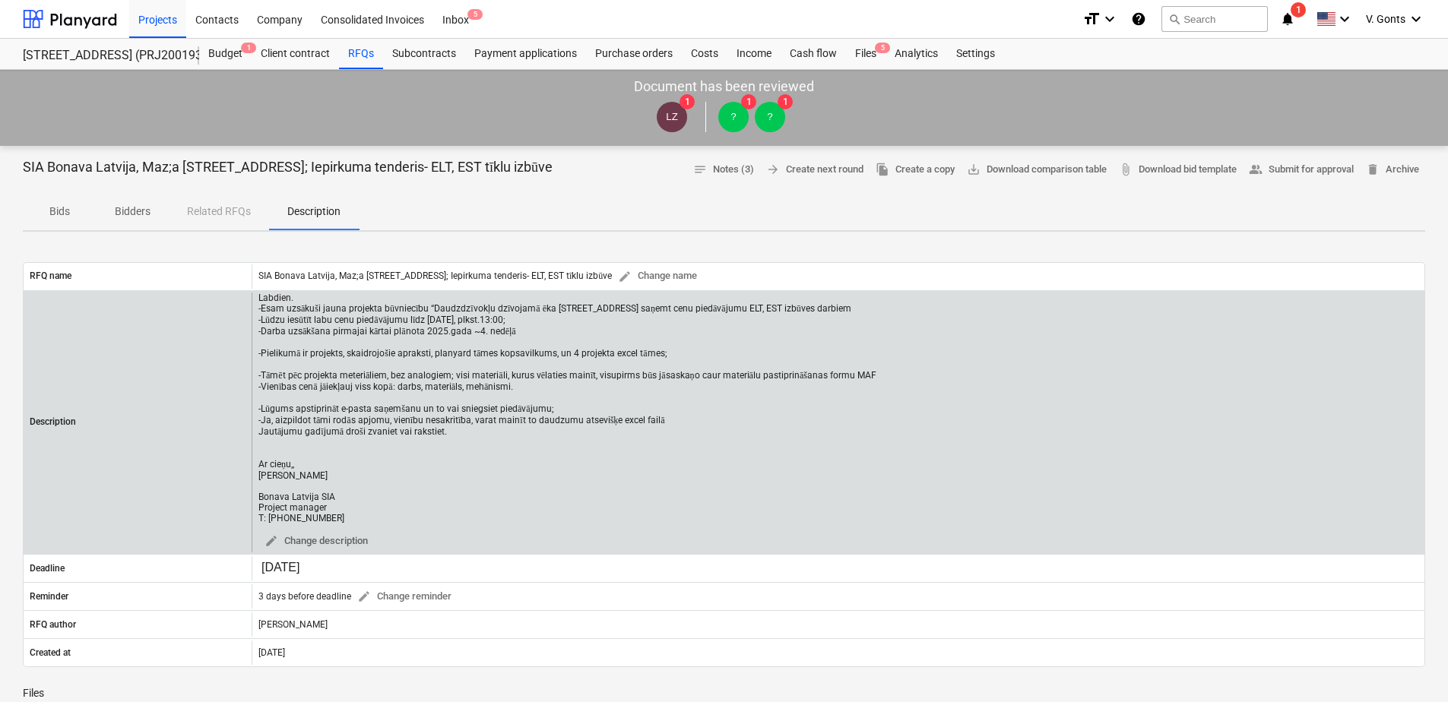
drag, startPoint x: 361, startPoint y: 521, endPoint x: 357, endPoint y: 341, distance: 180.2
click at [254, 299] on div "Labdien. -Esam uzsākuši jauna projekta būvniecību “Daudzdzīvokļu dzīvojamā ēka …" at bounding box center [838, 423] width 1173 height 261
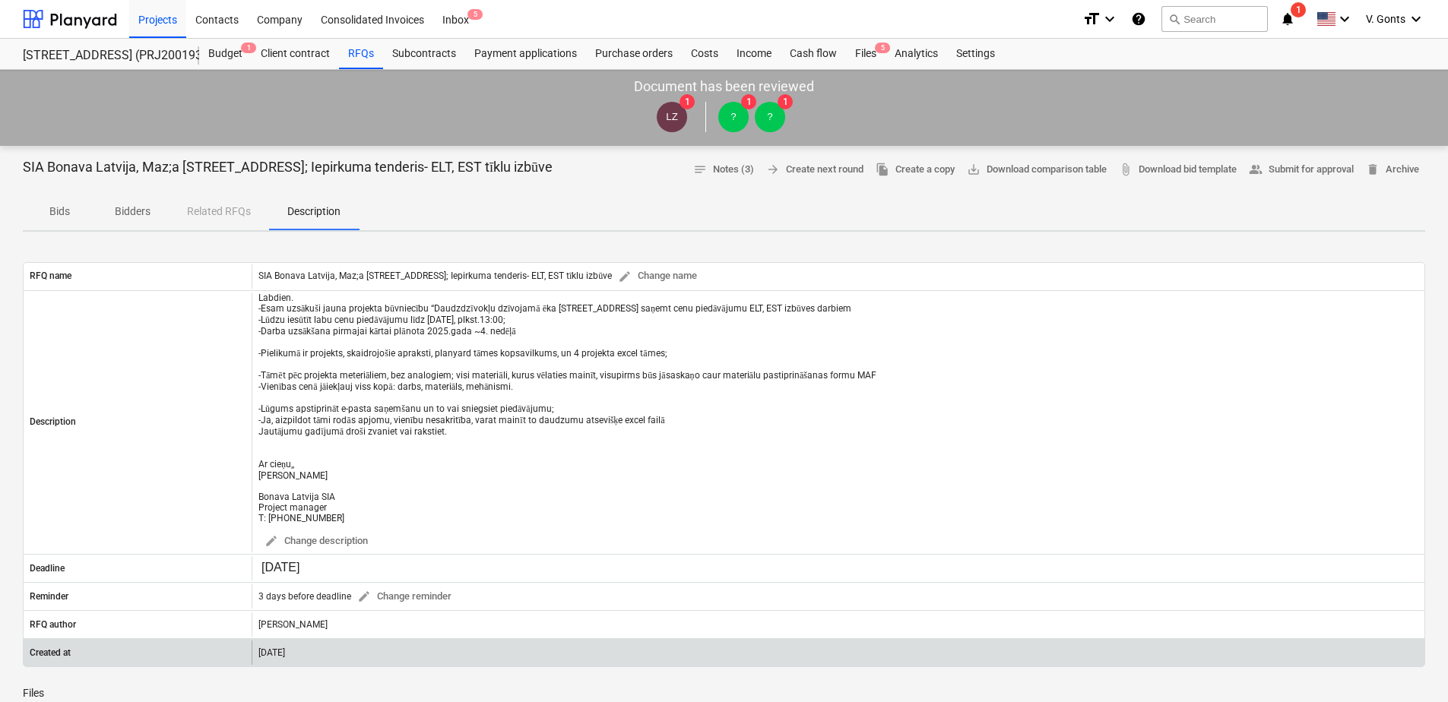
copy div "Labdien. -Esam uzsākuši jauna projekta būvniecību “Daudzdzīvokļu dzīvojamā ēka …"
